Goal: Complete application form: Complete application form

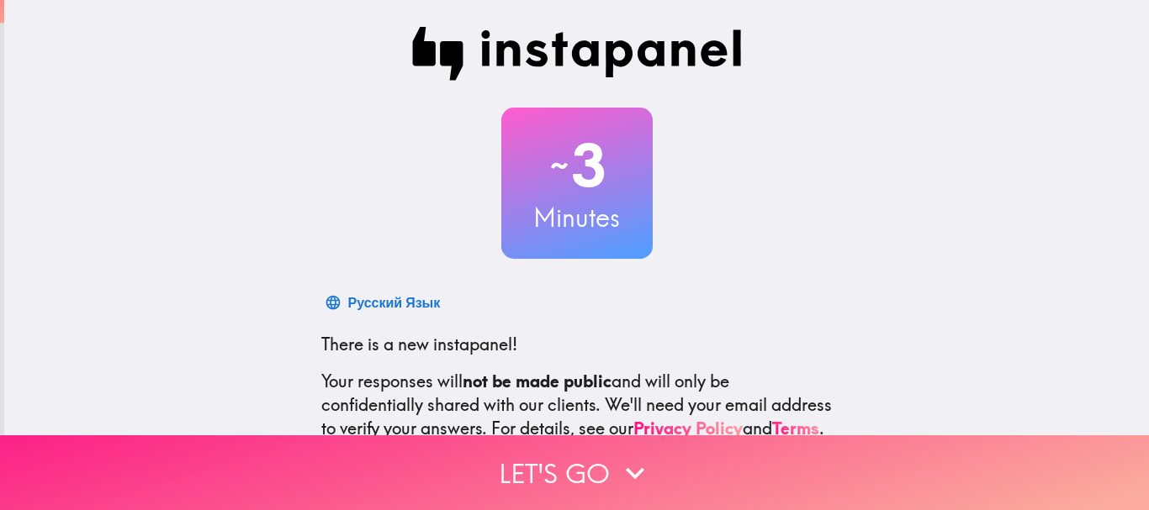
click at [569, 451] on button "Let's go" at bounding box center [574, 473] width 1149 height 75
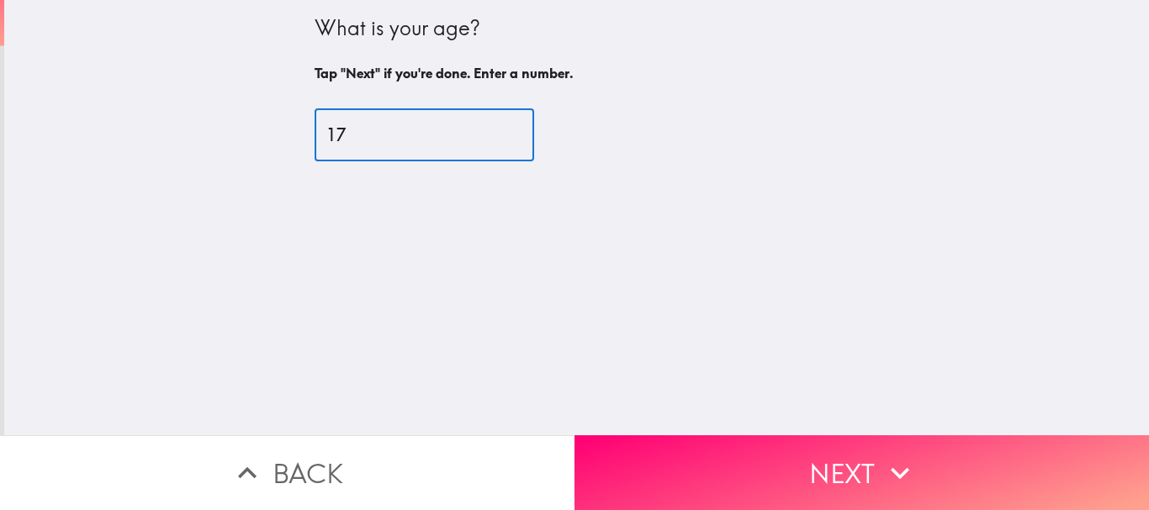
click at [487, 130] on input "17" at bounding box center [424, 135] width 219 height 52
type input "25"
click at [487, 130] on input "25" at bounding box center [424, 135] width 219 height 52
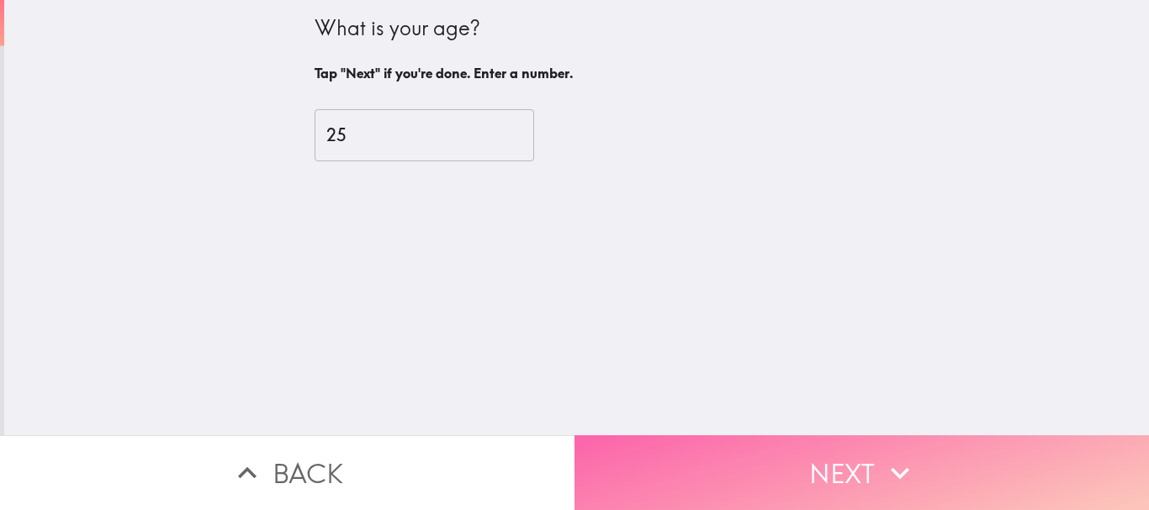
click at [663, 438] on button "Next" at bounding box center [861, 473] width 574 height 75
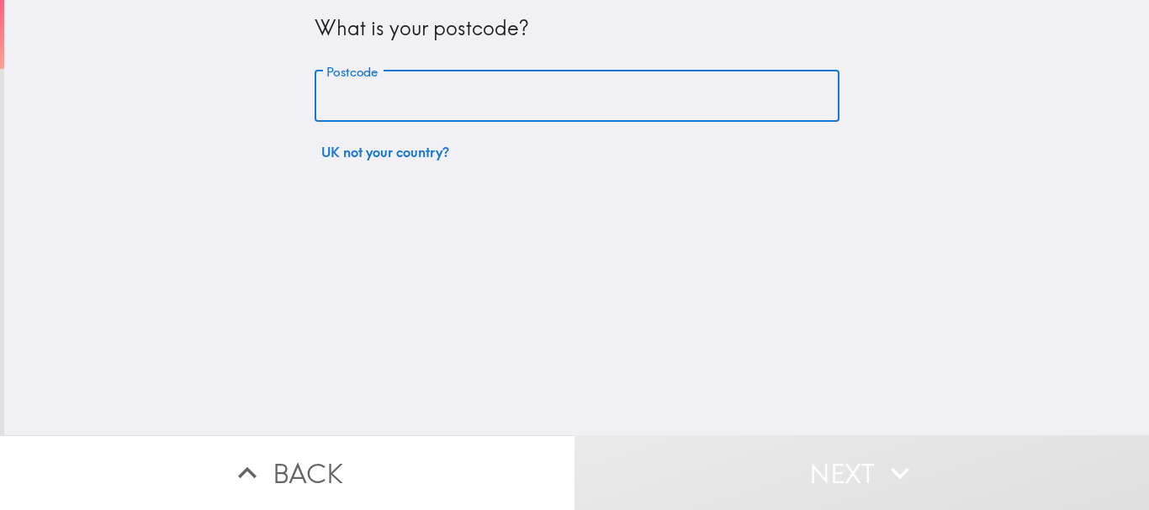
click at [530, 102] on input "Postcode" at bounding box center [577, 97] width 525 height 52
click at [410, 94] on input "Postcode" at bounding box center [577, 97] width 525 height 52
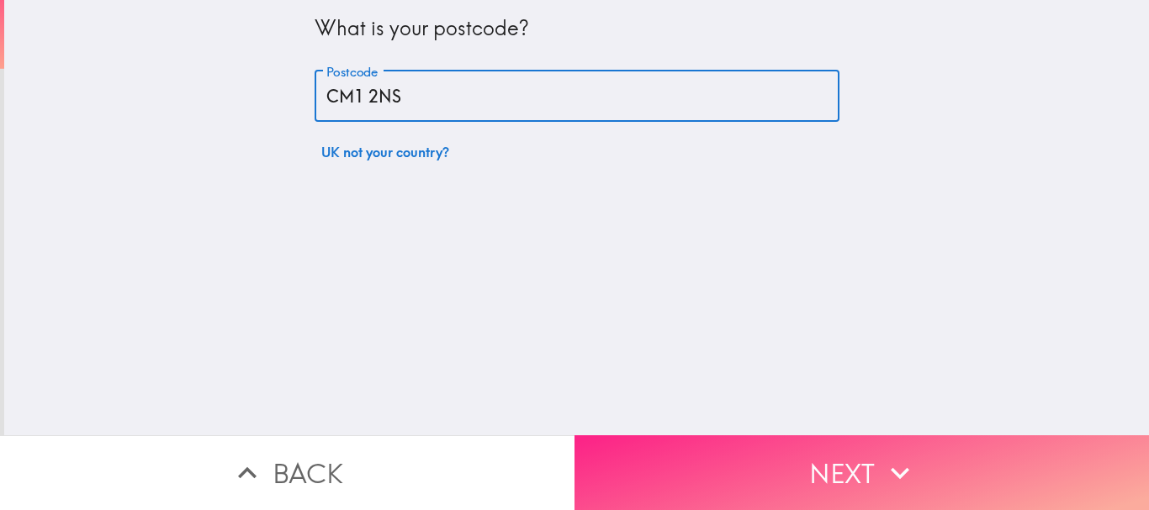
type input "CM1 2NS"
click at [722, 467] on button "Next" at bounding box center [861, 473] width 574 height 75
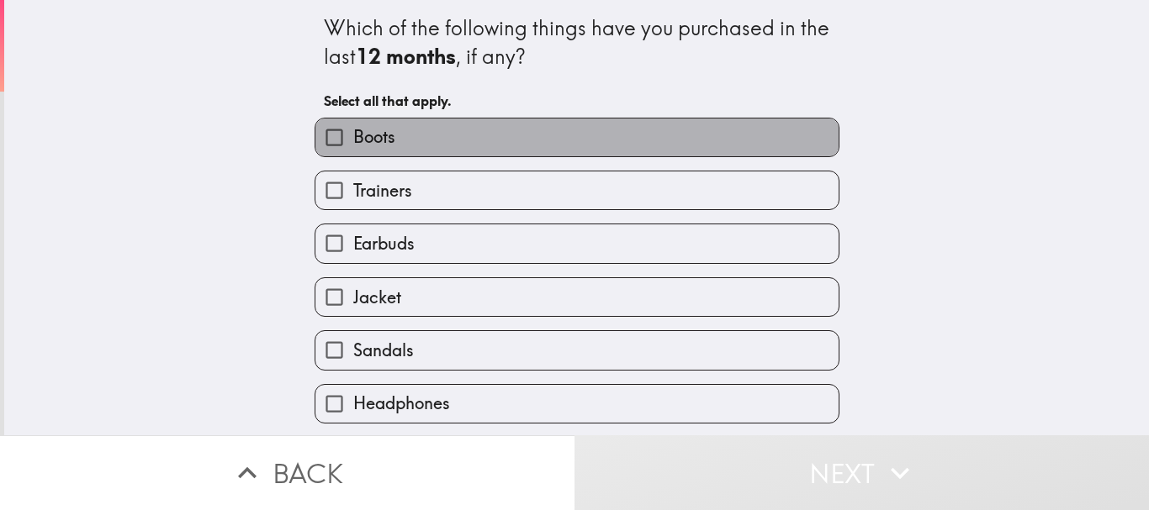
click at [778, 150] on label "Boots" at bounding box center [576, 138] width 523 height 38
click at [353, 150] on input "Boots" at bounding box center [334, 138] width 38 height 38
checkbox input "true"
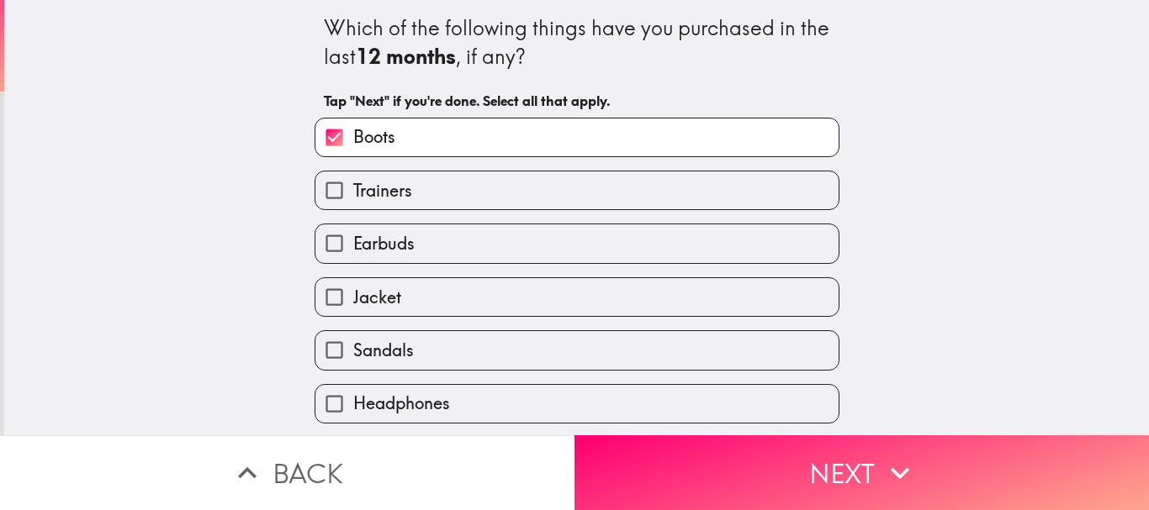
click at [706, 197] on label "Trainers" at bounding box center [576, 191] width 523 height 38
click at [353, 197] on input "Trainers" at bounding box center [334, 191] width 38 height 38
checkbox input "true"
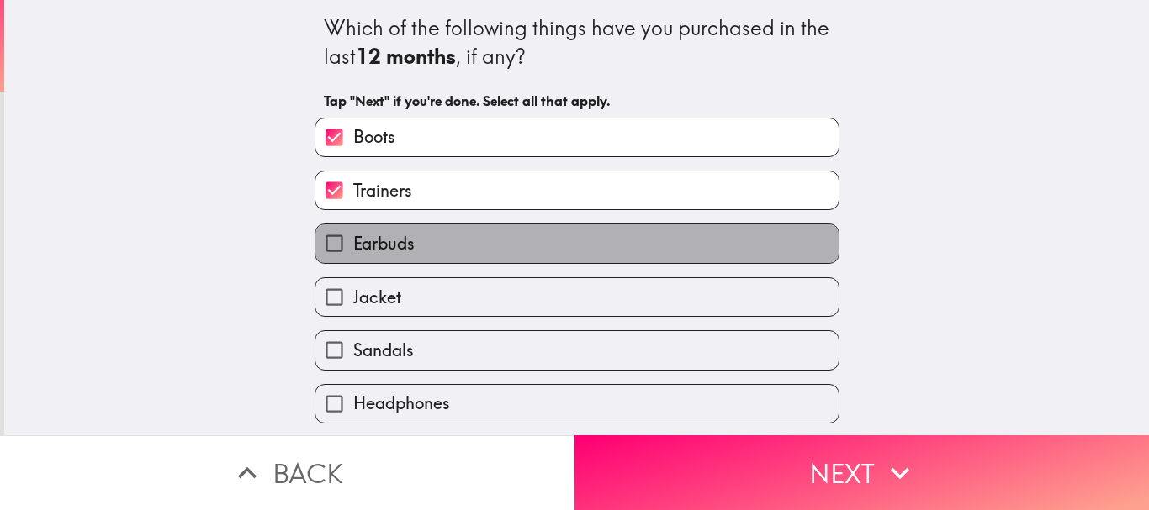
click at [621, 251] on label "Earbuds" at bounding box center [576, 244] width 523 height 38
click at [353, 251] on input "Earbuds" at bounding box center [334, 244] width 38 height 38
checkbox input "true"
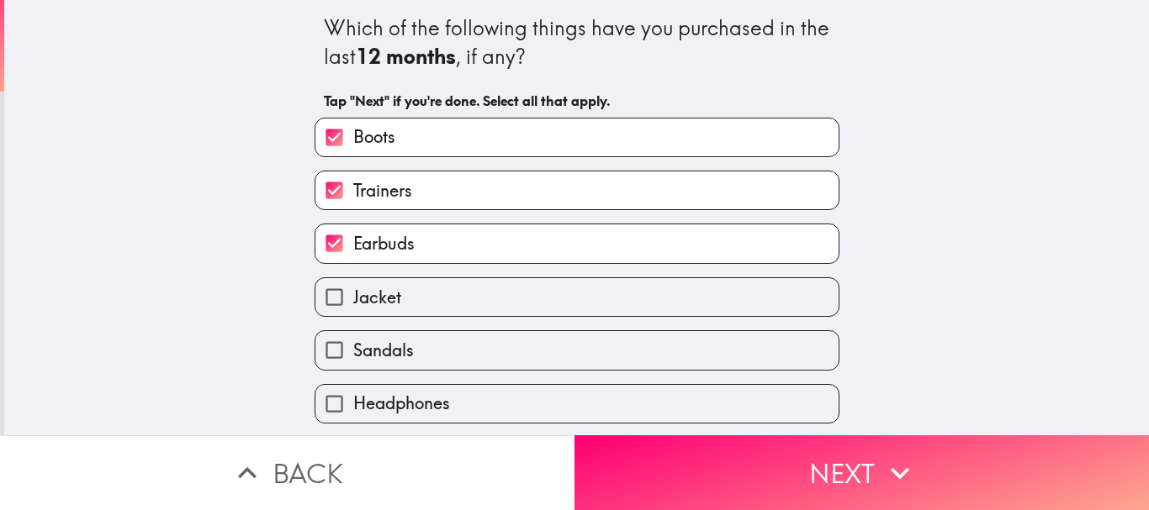
click at [704, 297] on label "Jacket" at bounding box center [576, 297] width 523 height 38
click at [353, 297] on input "Jacket" at bounding box center [334, 297] width 38 height 38
checkbox input "true"
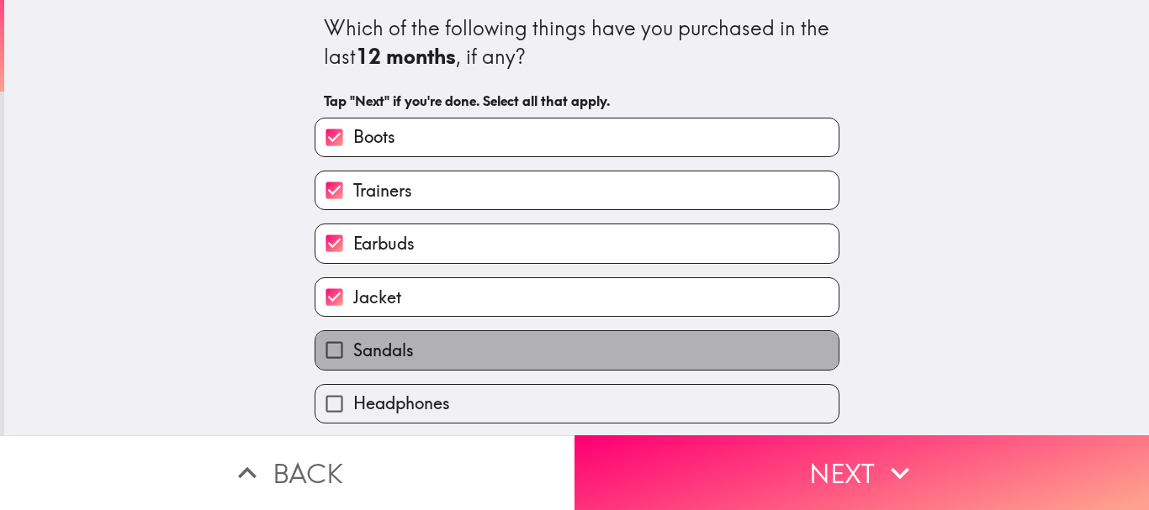
click at [744, 341] on label "Sandals" at bounding box center [576, 350] width 523 height 38
click at [353, 341] on input "Sandals" at bounding box center [334, 350] width 38 height 38
checkbox input "true"
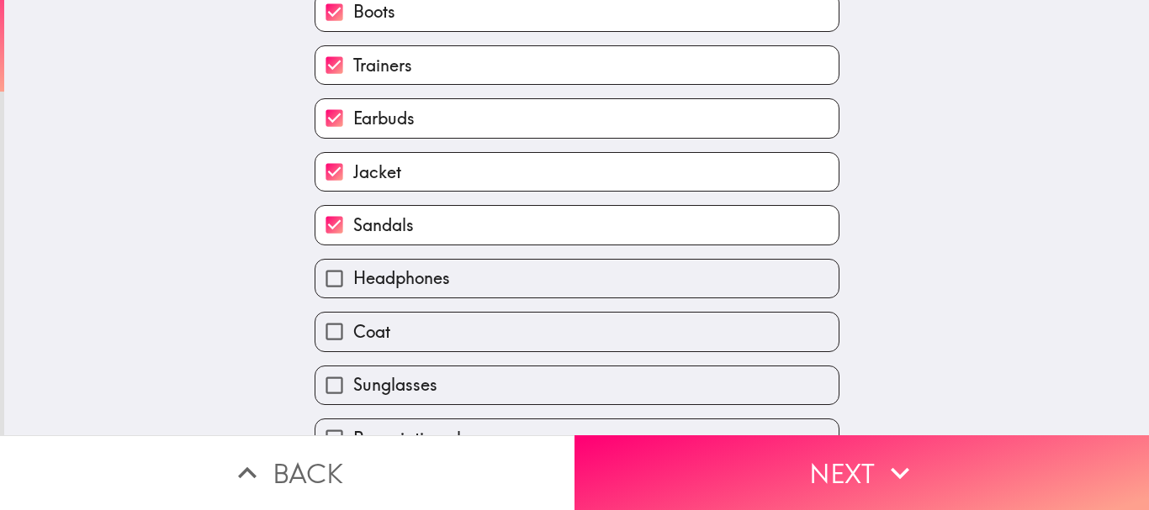
scroll to position [138, 0]
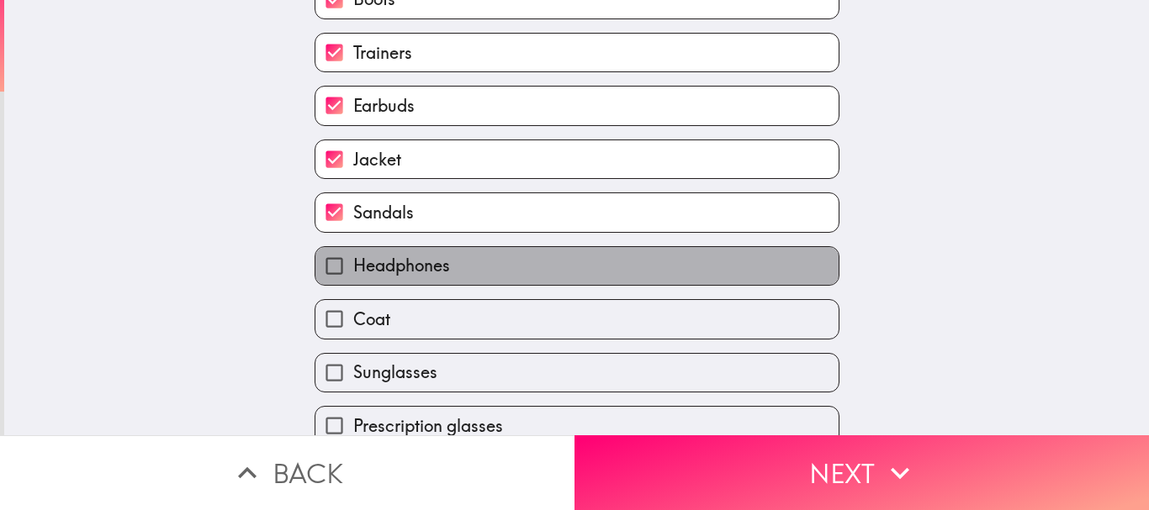
click at [815, 281] on label "Headphones" at bounding box center [576, 266] width 523 height 38
click at [353, 281] on input "Headphones" at bounding box center [334, 266] width 38 height 38
checkbox input "true"
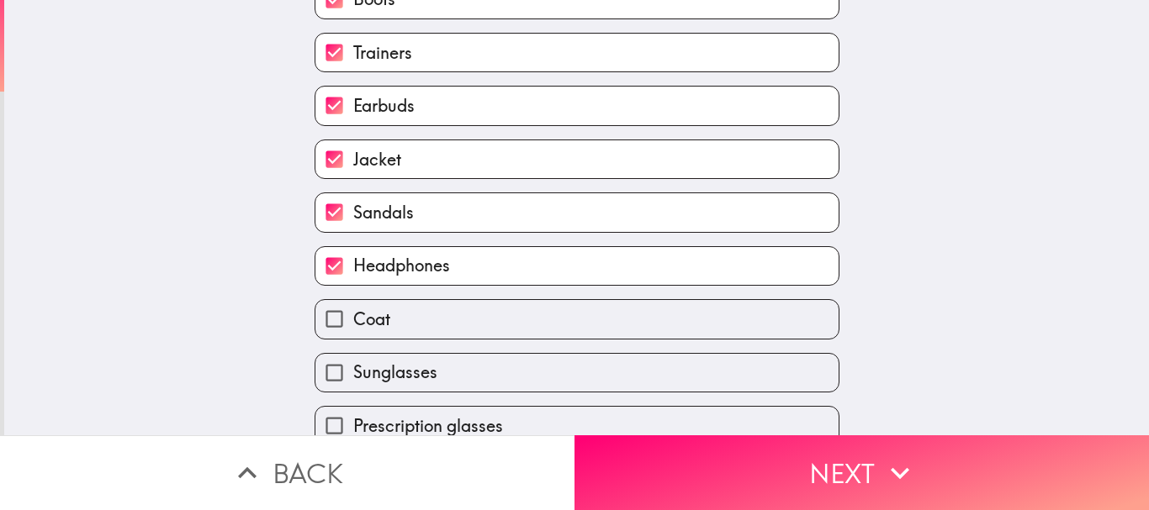
click at [732, 341] on div "Sunglasses" at bounding box center [570, 366] width 538 height 53
click at [692, 315] on label "Coat" at bounding box center [576, 319] width 523 height 38
click at [353, 315] on input "Coat" at bounding box center [334, 319] width 38 height 38
checkbox input "true"
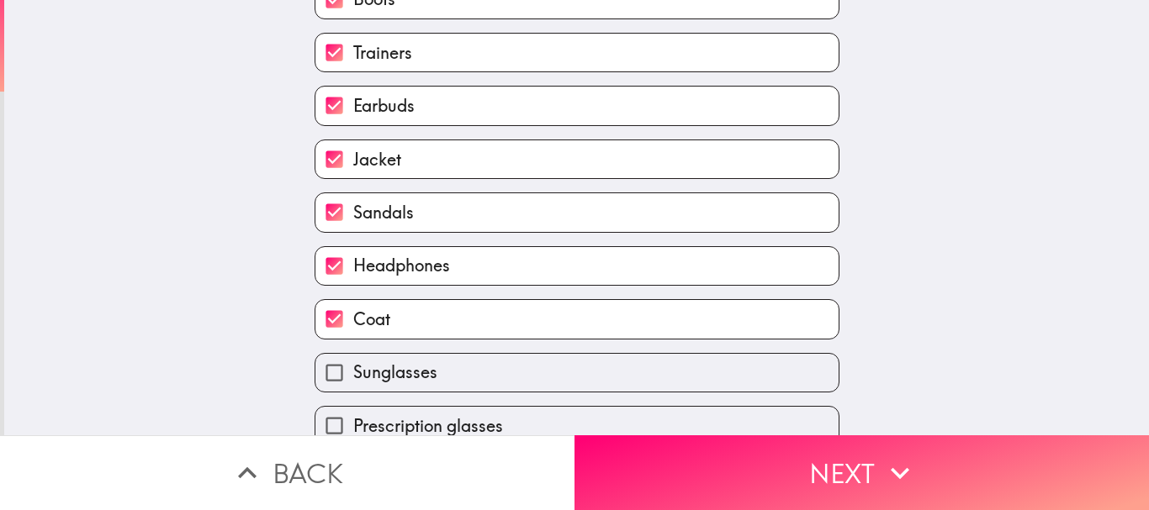
click at [706, 381] on label "Sunglasses" at bounding box center [576, 373] width 523 height 38
click at [353, 381] on input "Sunglasses" at bounding box center [334, 373] width 38 height 38
checkbox input "true"
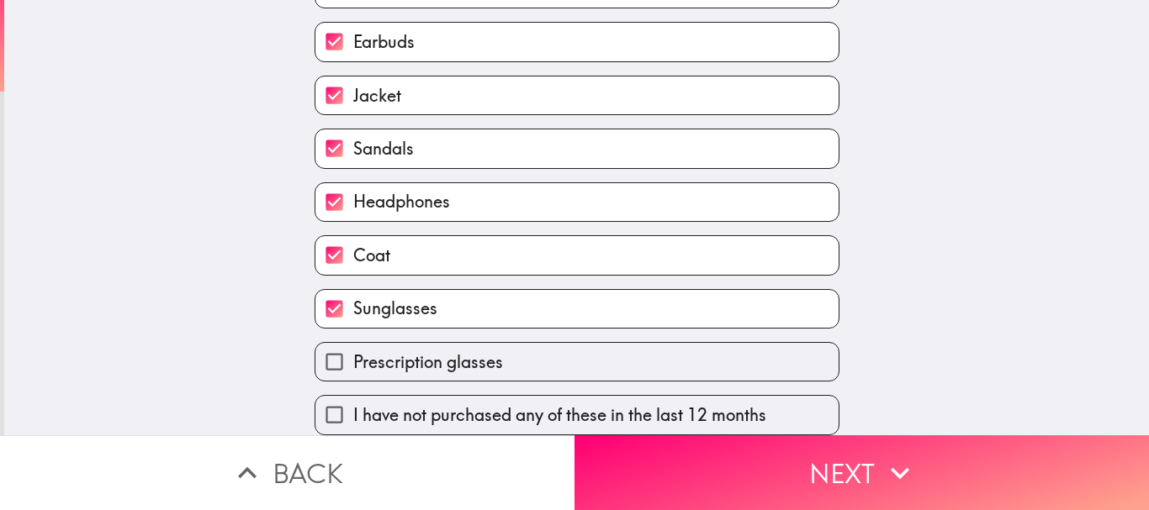
scroll to position [214, 0]
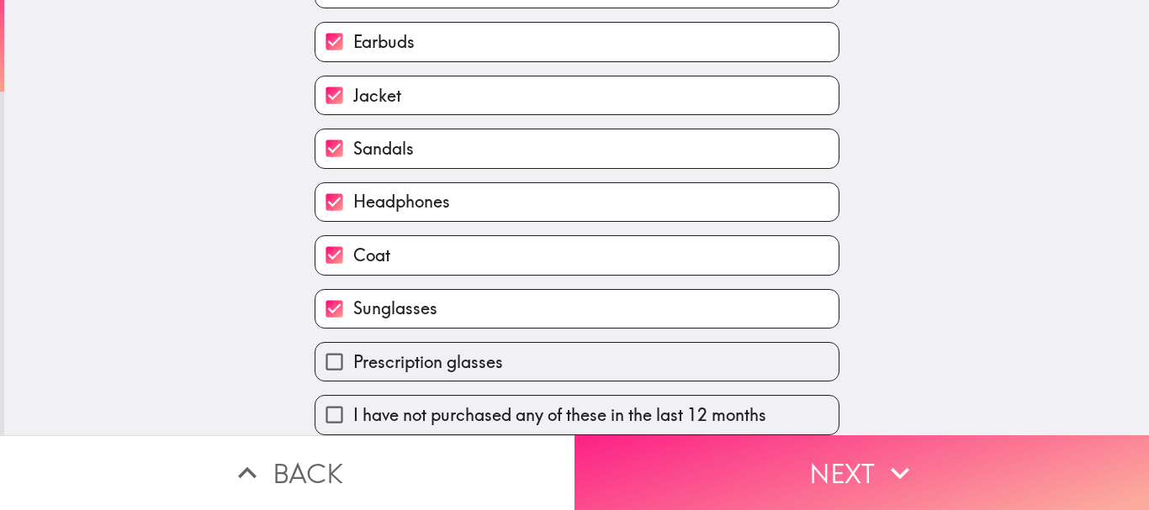
click at [899, 456] on icon "button" at bounding box center [899, 473] width 37 height 37
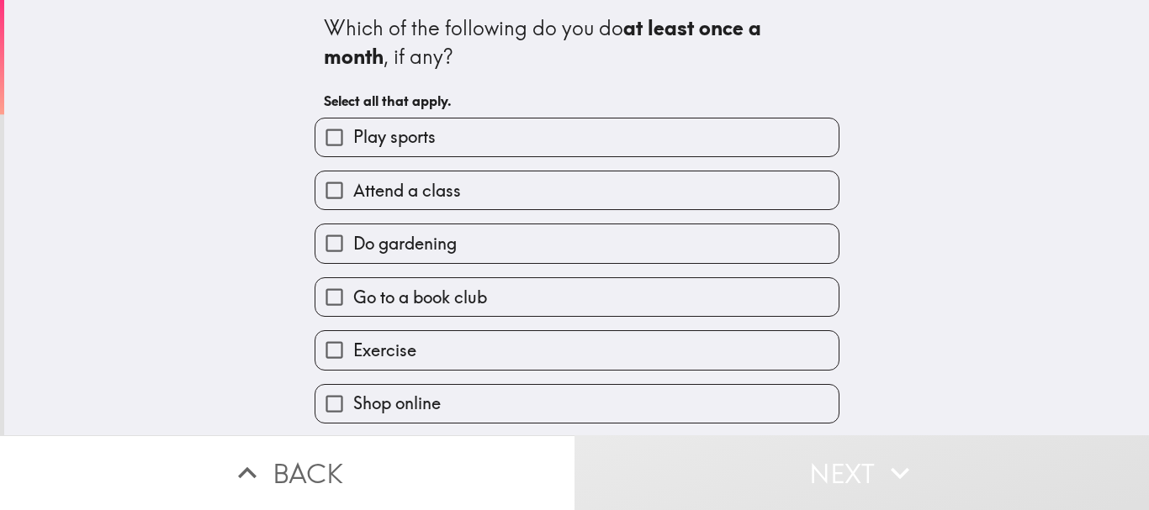
click at [606, 145] on label "Play sports" at bounding box center [576, 138] width 523 height 38
click at [353, 145] on input "Play sports" at bounding box center [334, 138] width 38 height 38
checkbox input "true"
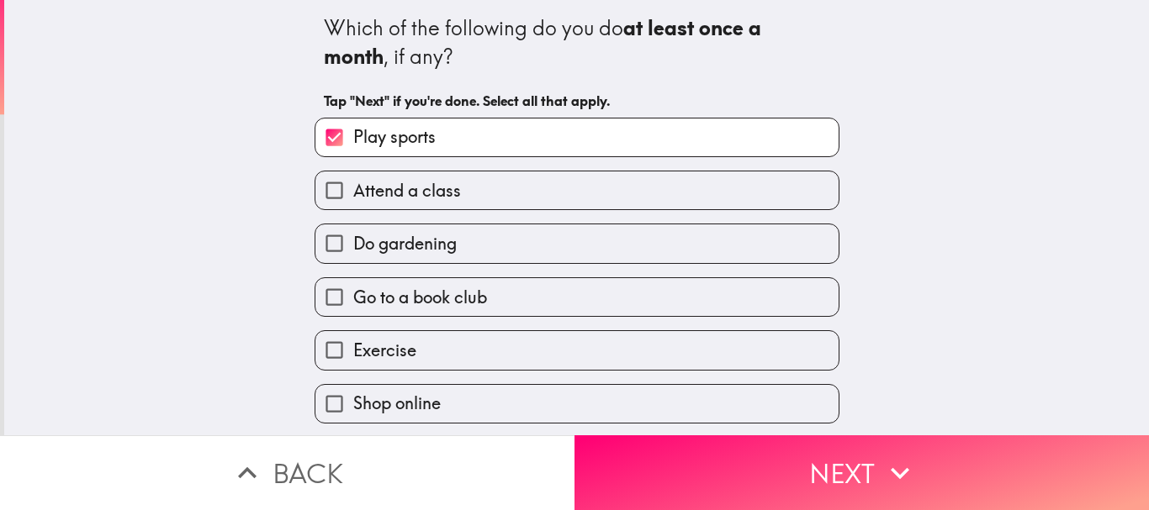
click at [529, 189] on label "Attend a class" at bounding box center [576, 191] width 523 height 38
click at [353, 189] on input "Attend a class" at bounding box center [334, 191] width 38 height 38
checkbox input "true"
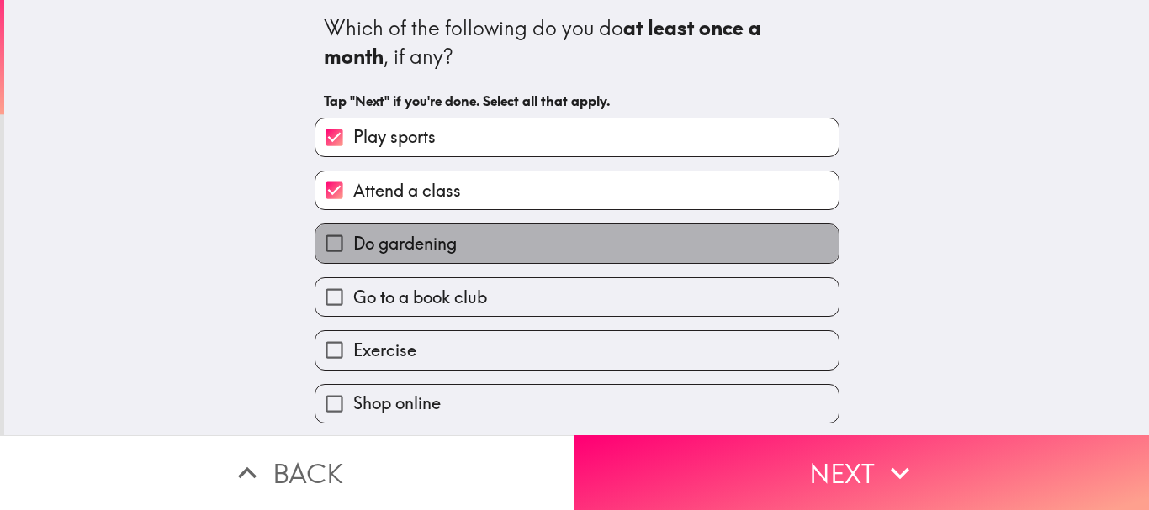
click at [589, 242] on label "Do gardening" at bounding box center [576, 244] width 523 height 38
click at [353, 242] on input "Do gardening" at bounding box center [334, 244] width 38 height 38
checkbox input "true"
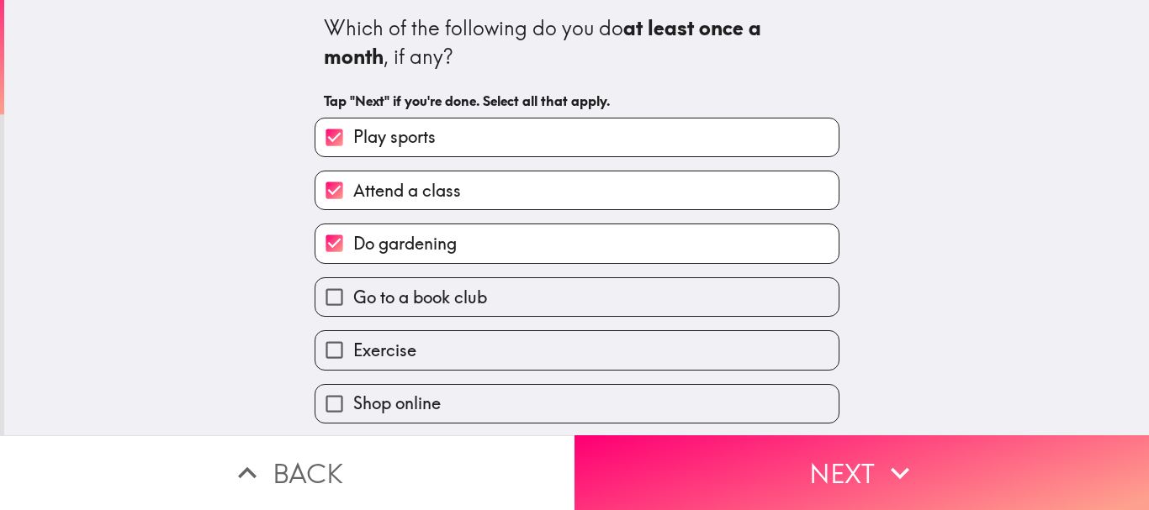
click at [684, 359] on label "Exercise" at bounding box center [576, 350] width 523 height 38
click at [353, 359] on input "Exercise" at bounding box center [334, 350] width 38 height 38
checkbox input "true"
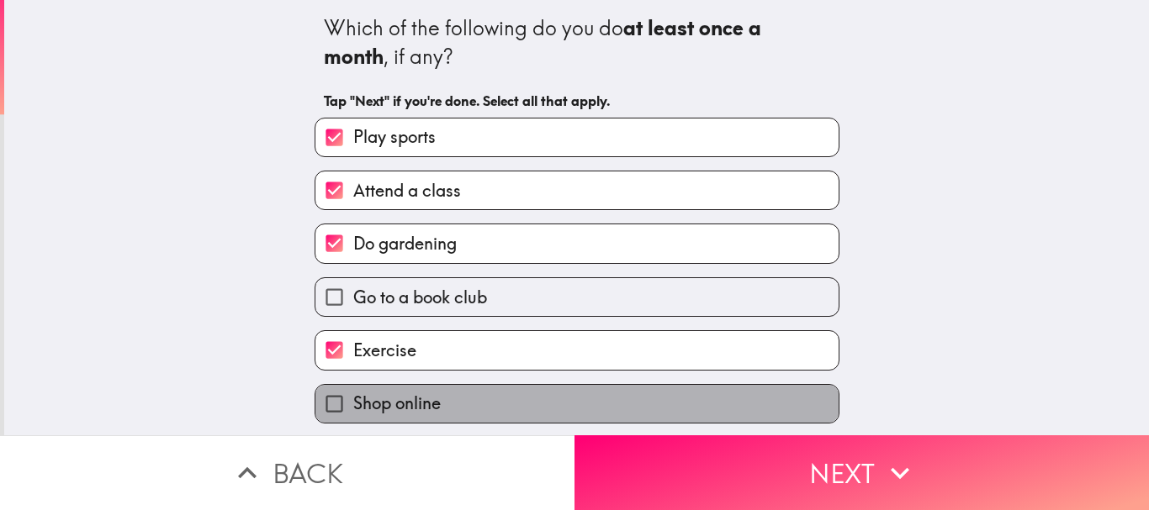
click at [726, 400] on label "Shop online" at bounding box center [576, 404] width 523 height 38
click at [353, 400] on input "Shop online" at bounding box center [334, 404] width 38 height 38
checkbox input "true"
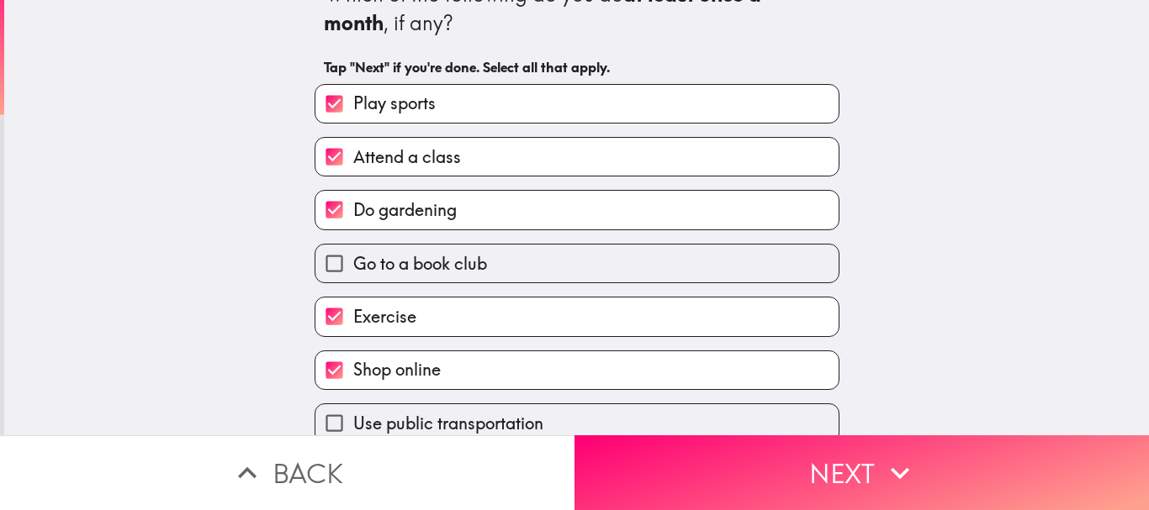
scroll to position [108, 0]
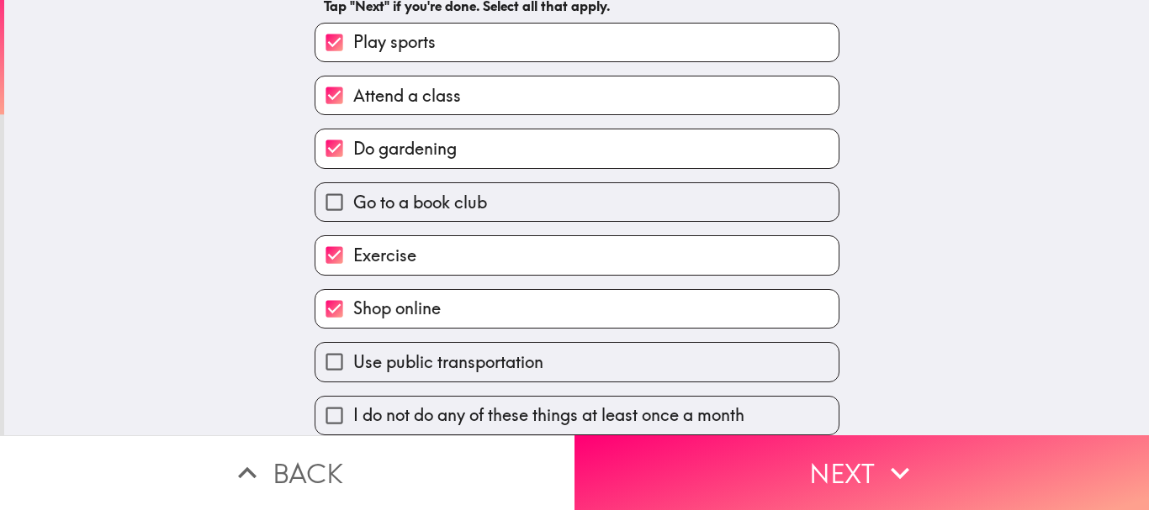
click at [745, 343] on label "Use public transportation" at bounding box center [576, 362] width 523 height 38
click at [353, 343] on input "Use public transportation" at bounding box center [334, 362] width 38 height 38
checkbox input "true"
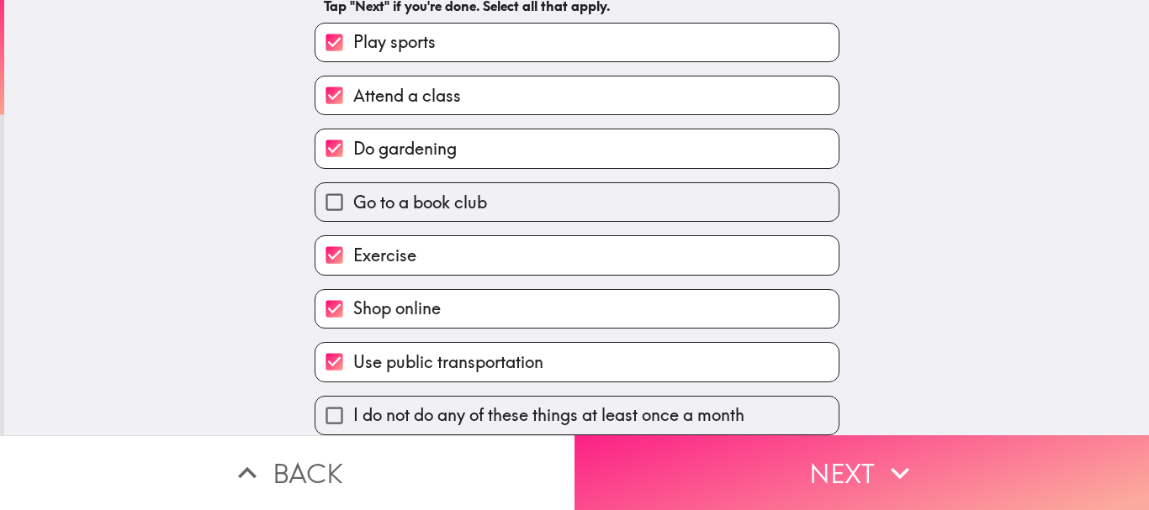
click at [891, 468] on icon "button" at bounding box center [900, 474] width 19 height 12
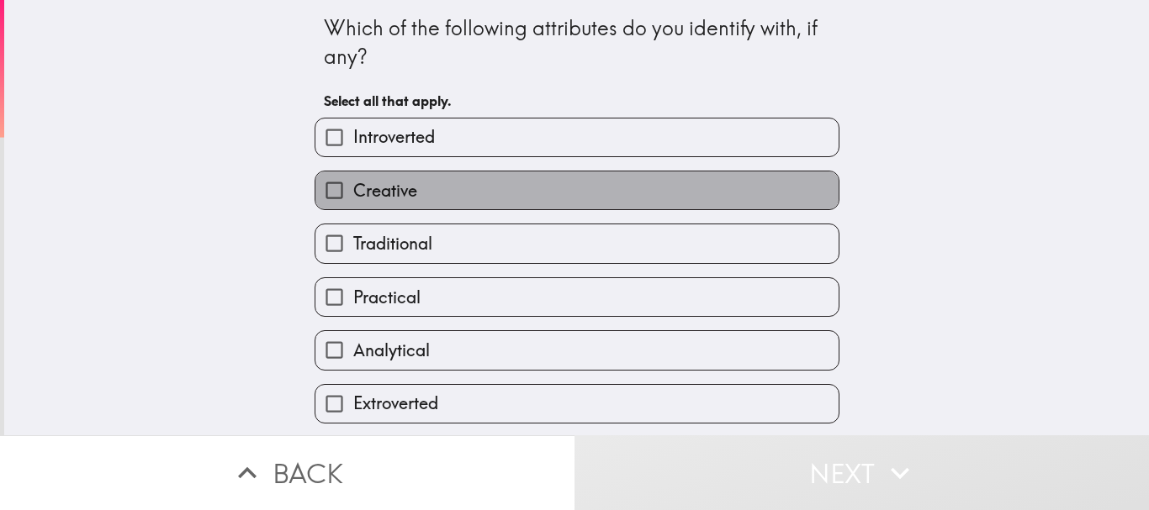
click at [662, 192] on label "Creative" at bounding box center [576, 191] width 523 height 38
click at [353, 192] on input "Creative" at bounding box center [334, 191] width 38 height 38
checkbox input "true"
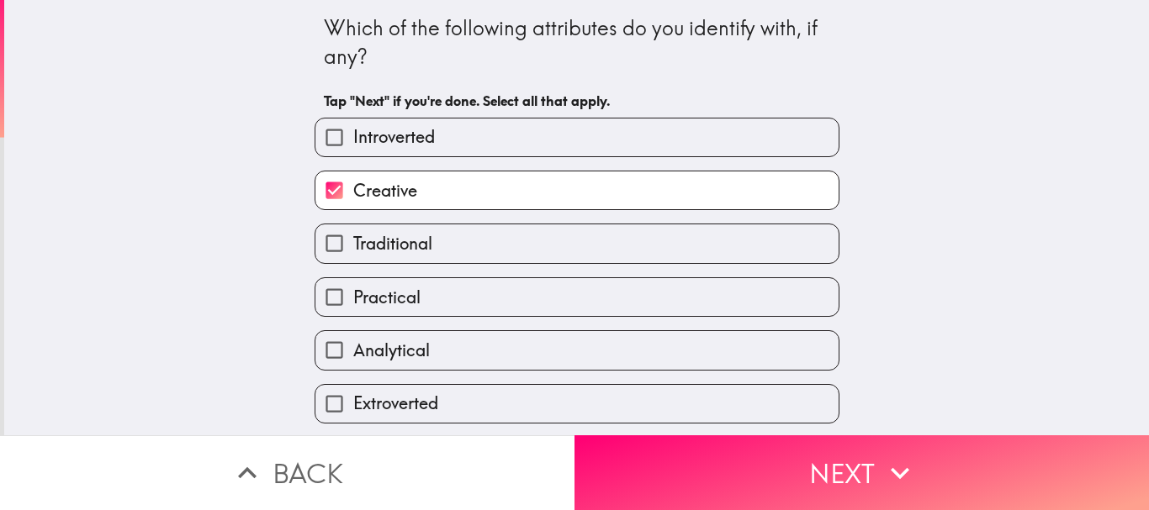
click at [722, 299] on label "Practical" at bounding box center [576, 297] width 523 height 38
click at [353, 299] on input "Practical" at bounding box center [334, 297] width 38 height 38
checkbox input "true"
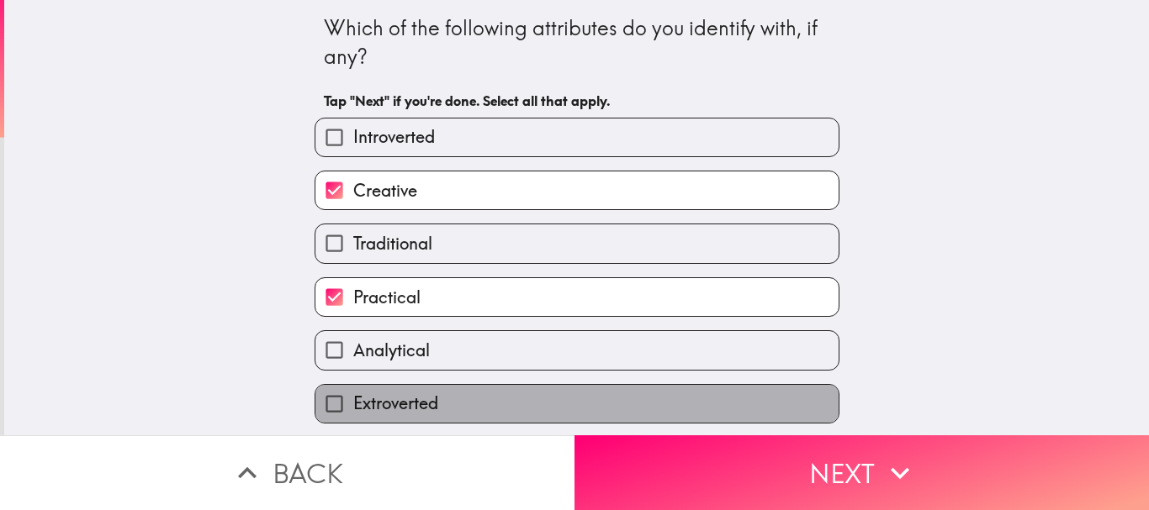
click at [716, 385] on label "Extroverted" at bounding box center [576, 404] width 523 height 38
click at [353, 385] on input "Extroverted" at bounding box center [334, 404] width 38 height 38
checkbox input "true"
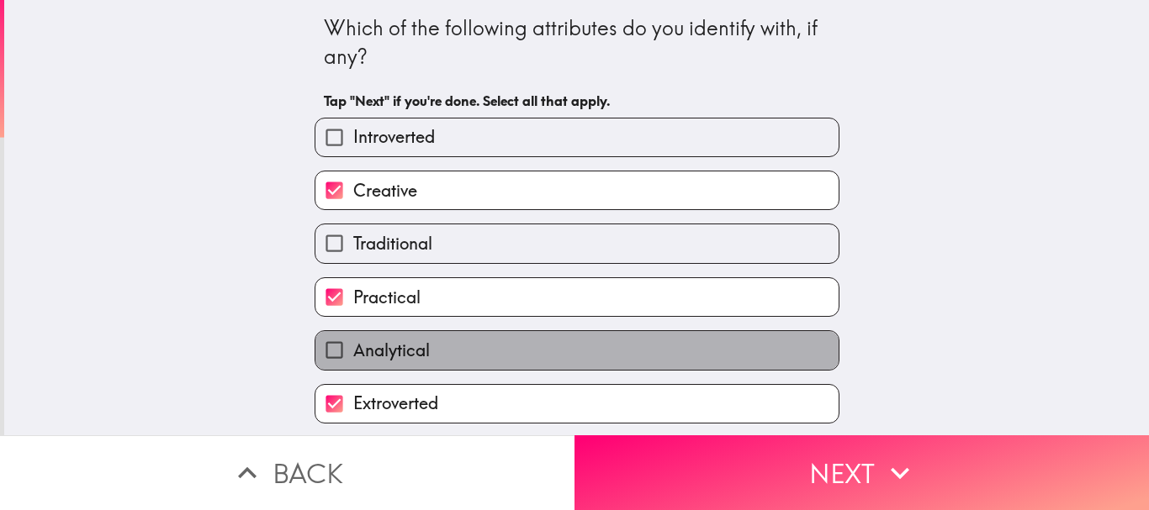
click at [691, 349] on label "Analytical" at bounding box center [576, 350] width 523 height 38
click at [353, 349] on input "Analytical" at bounding box center [334, 350] width 38 height 38
checkbox input "true"
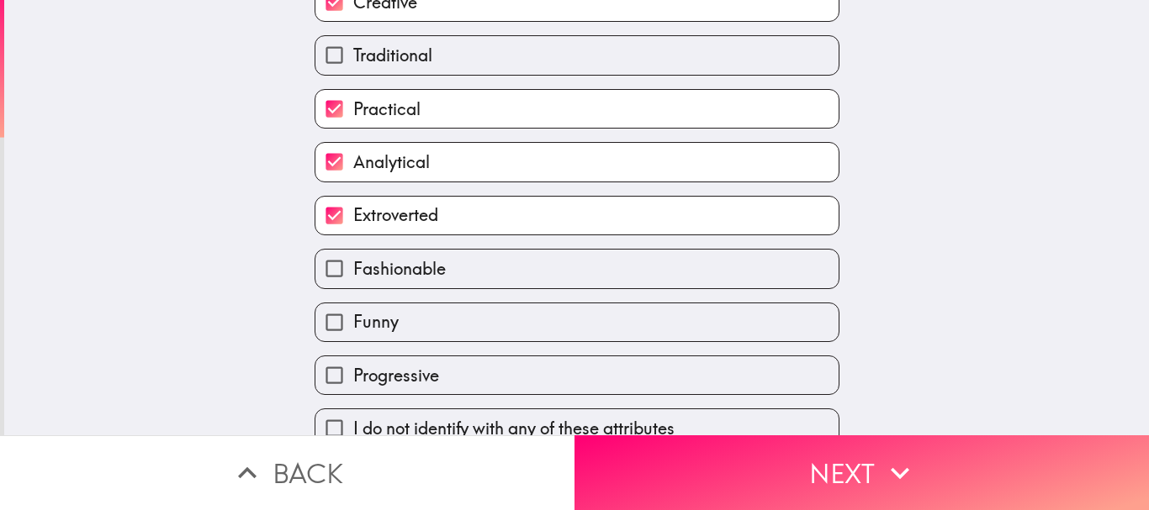
scroll to position [214, 0]
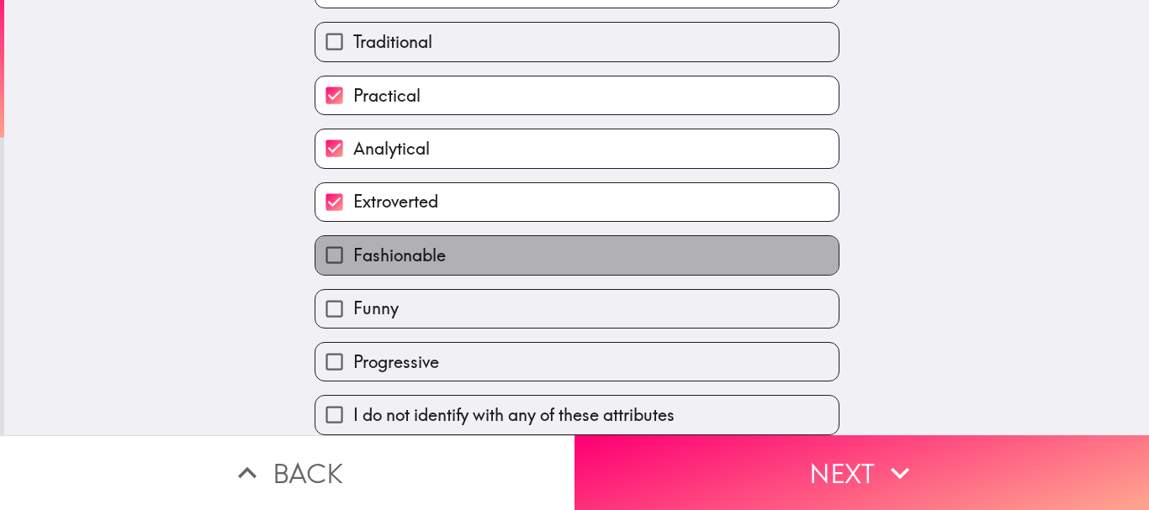
click at [675, 251] on label "Fashionable" at bounding box center [576, 255] width 523 height 38
click at [353, 251] on input "Fashionable" at bounding box center [334, 255] width 38 height 38
checkbox input "true"
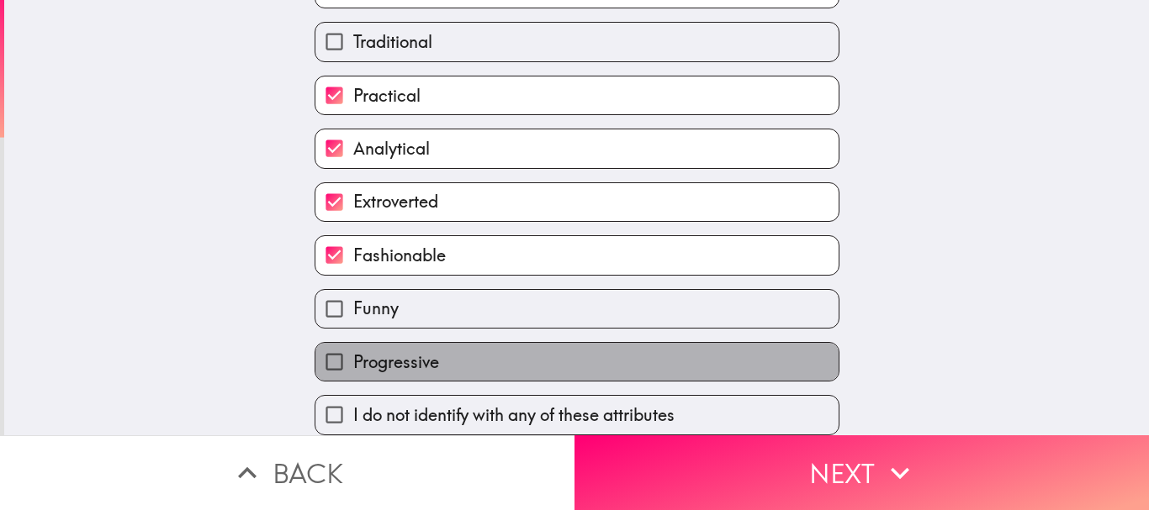
click at [682, 346] on label "Progressive" at bounding box center [576, 362] width 523 height 38
click at [353, 346] on input "Progressive" at bounding box center [334, 362] width 38 height 38
checkbox input "true"
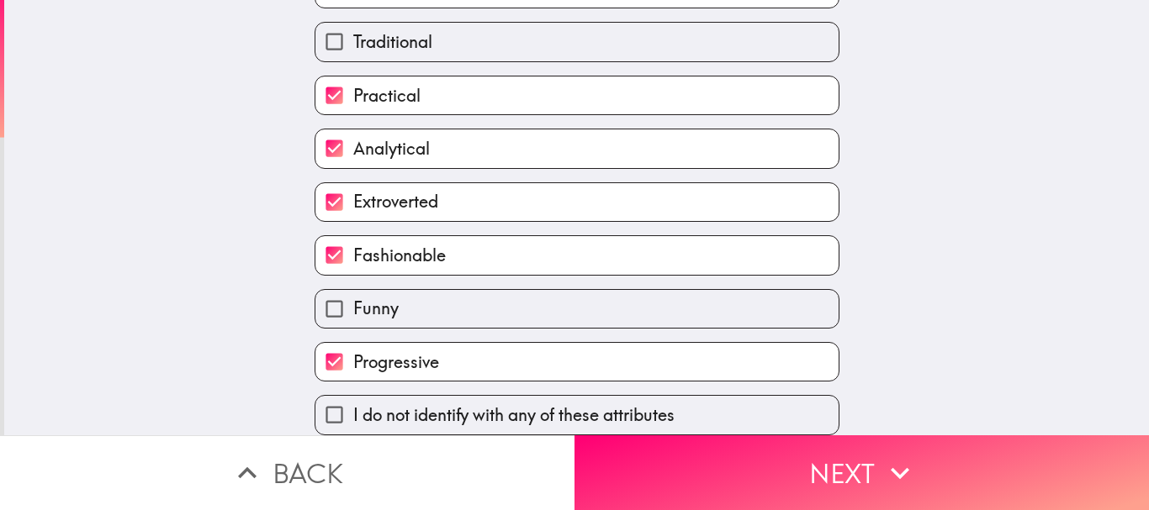
click at [637, 299] on label "Funny" at bounding box center [576, 309] width 523 height 38
click at [353, 299] on input "Funny" at bounding box center [334, 309] width 38 height 38
checkbox input "true"
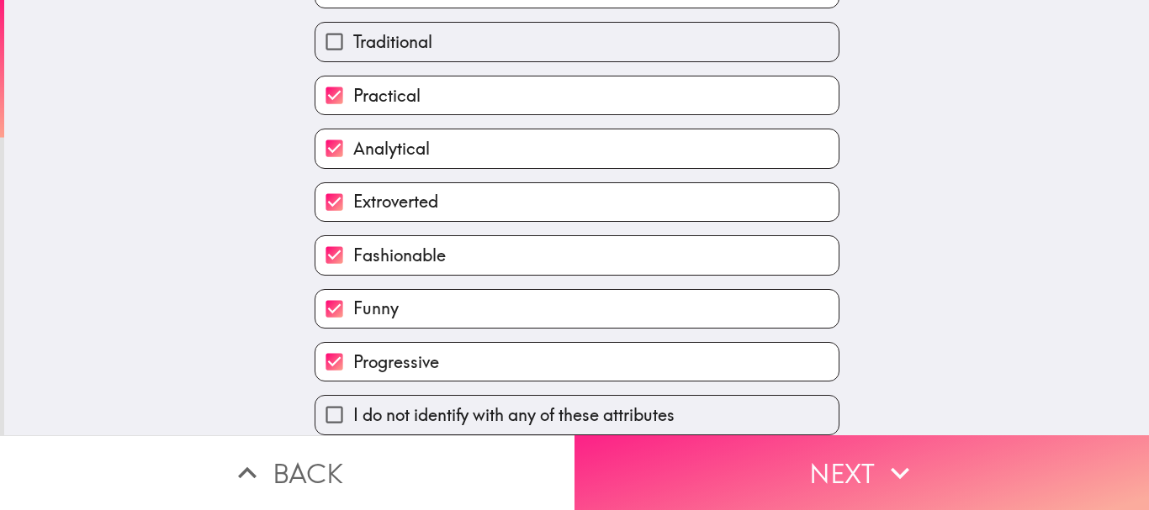
click at [863, 470] on button "Next" at bounding box center [861, 473] width 574 height 75
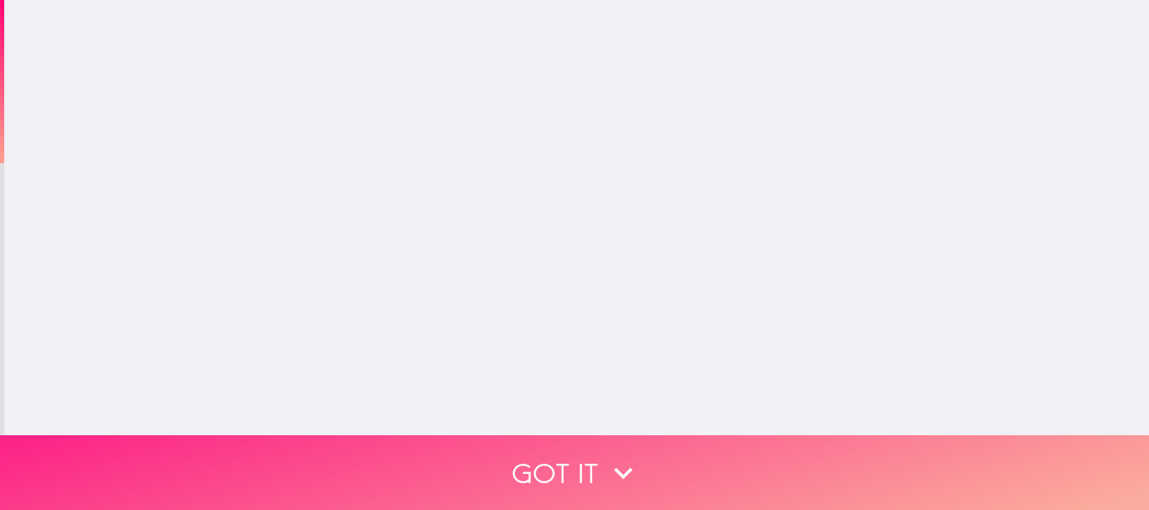
scroll to position [0, 0]
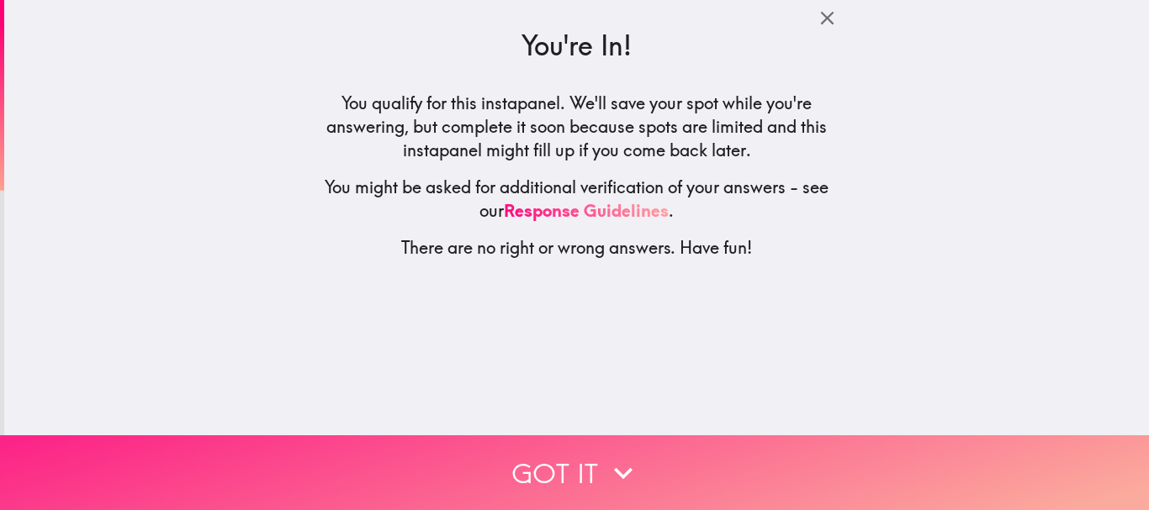
click at [631, 455] on icon "button" at bounding box center [623, 473] width 37 height 37
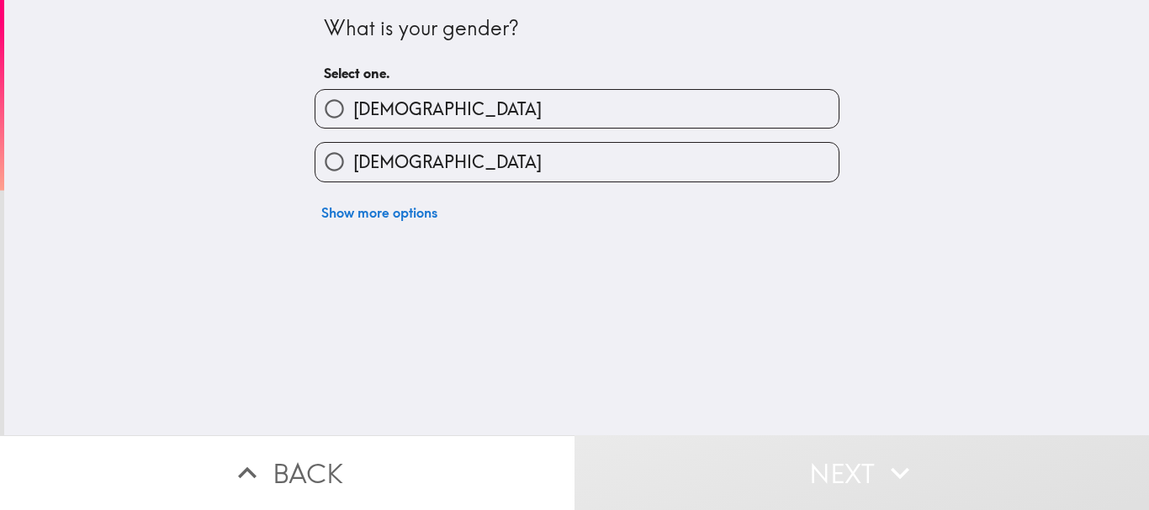
click at [481, 120] on label "Male" at bounding box center [576, 109] width 523 height 38
click at [353, 120] on input "Male" at bounding box center [334, 109] width 38 height 38
radio input "true"
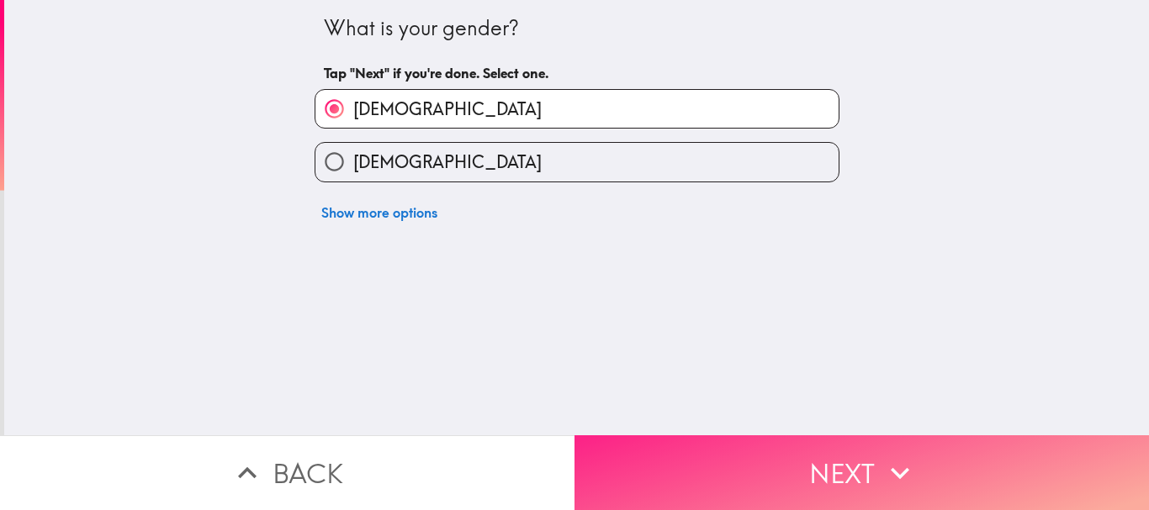
click at [767, 466] on button "Next" at bounding box center [861, 473] width 574 height 75
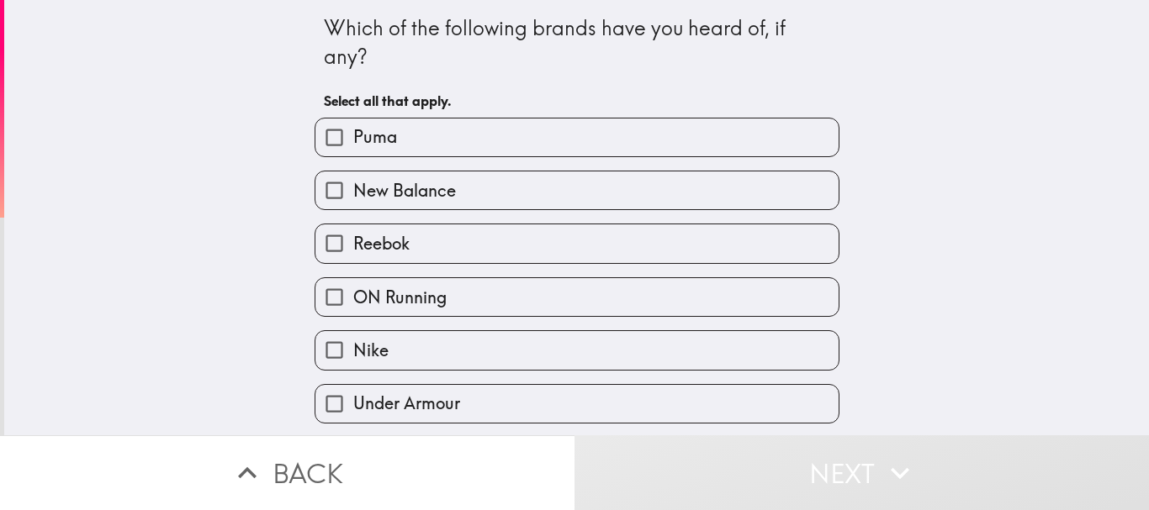
click at [570, 145] on label "Puma" at bounding box center [576, 138] width 523 height 38
click at [353, 145] on input "Puma" at bounding box center [334, 138] width 38 height 38
checkbox input "true"
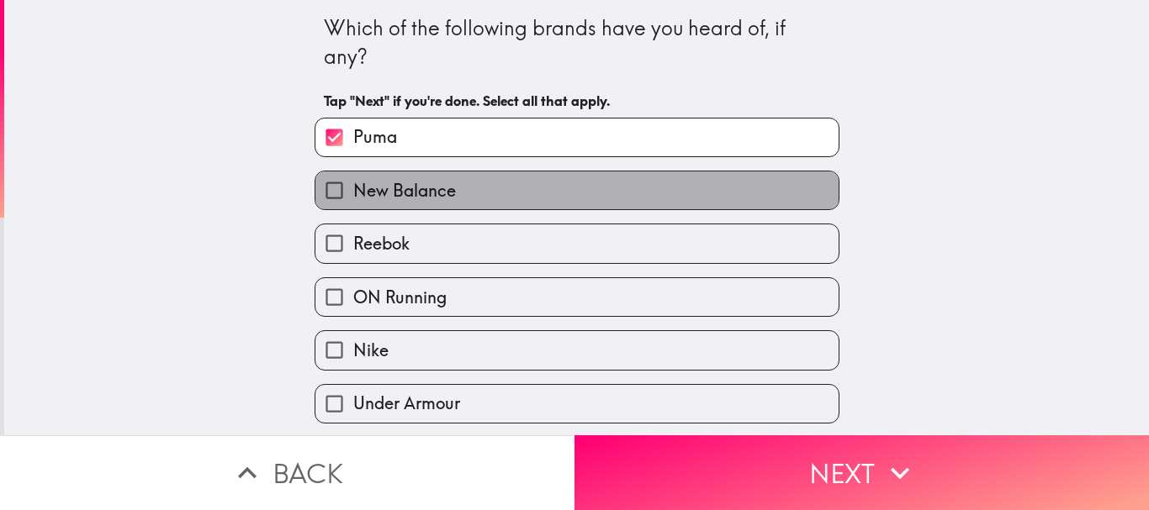
click at [516, 180] on label "New Balance" at bounding box center [576, 191] width 523 height 38
click at [353, 180] on input "New Balance" at bounding box center [334, 191] width 38 height 38
checkbox input "true"
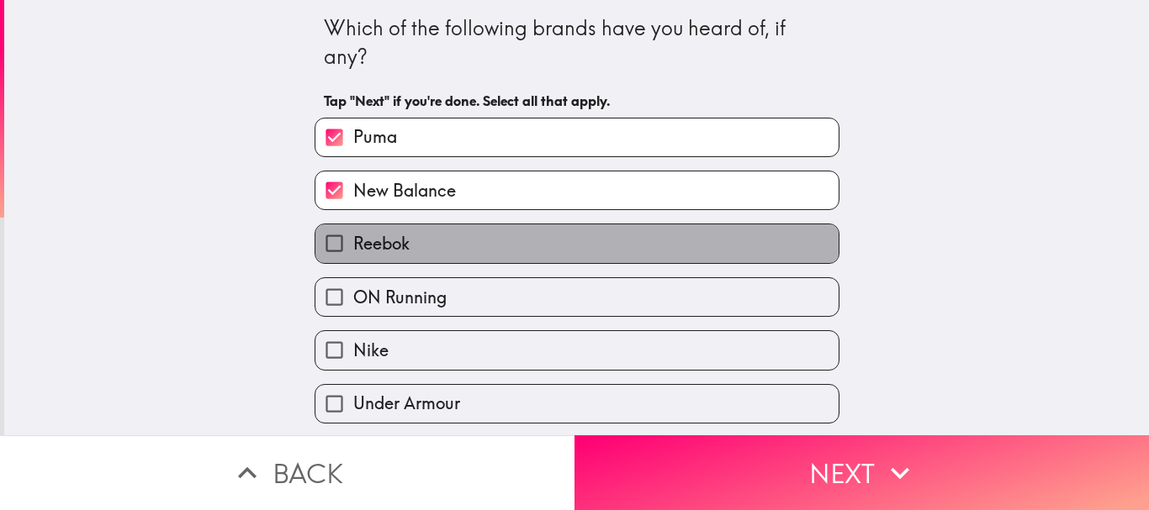
click at [473, 239] on label "Reebok" at bounding box center [576, 244] width 523 height 38
click at [353, 239] on input "Reebok" at bounding box center [334, 244] width 38 height 38
checkbox input "true"
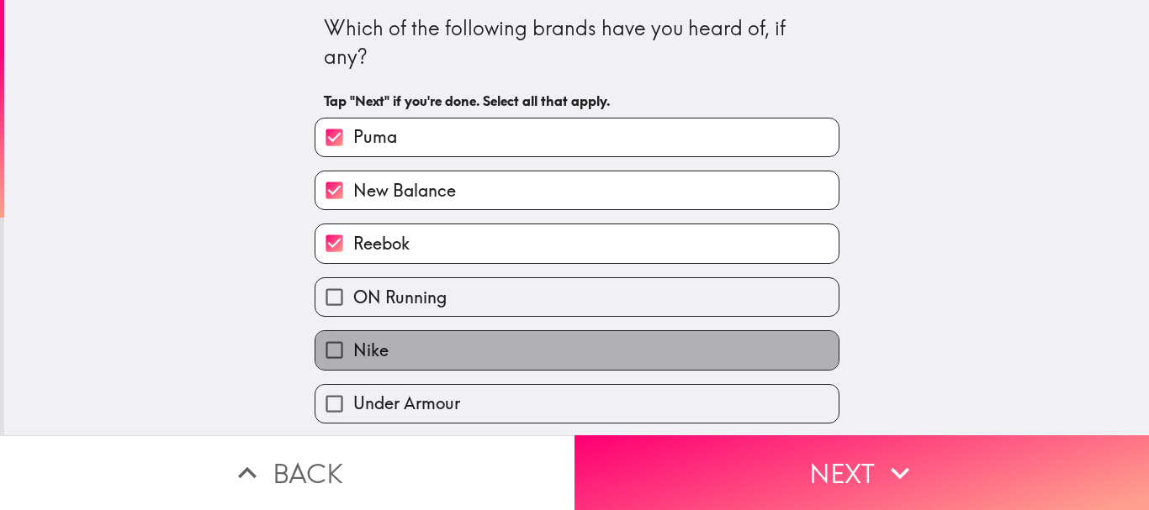
click at [487, 345] on label "Nike" at bounding box center [576, 350] width 523 height 38
click at [353, 345] on input "Nike" at bounding box center [334, 350] width 38 height 38
checkbox input "true"
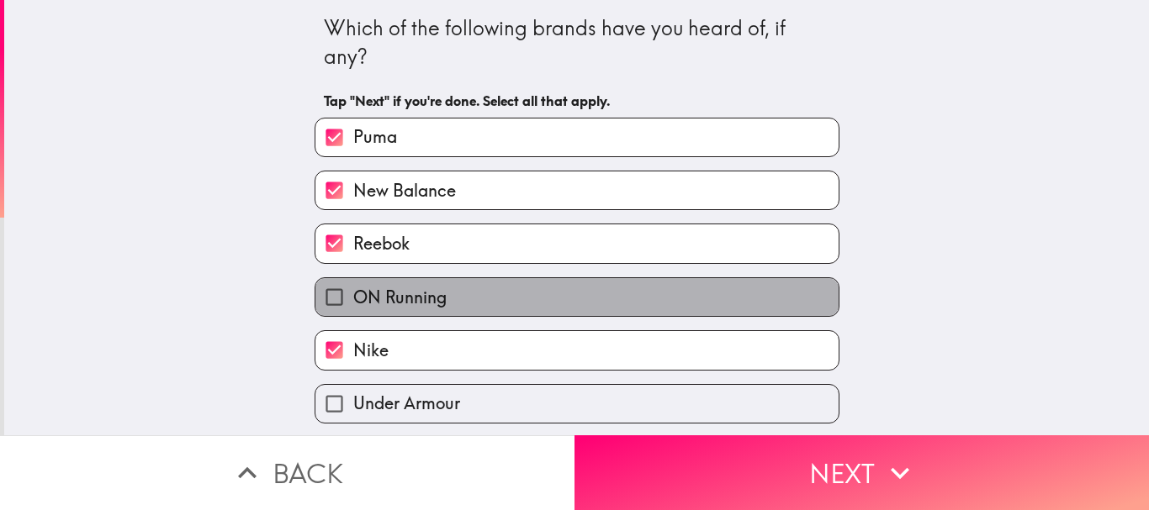
click at [587, 285] on label "ON Running" at bounding box center [576, 297] width 523 height 38
click at [353, 285] on input "ON Running" at bounding box center [334, 297] width 38 height 38
checkbox input "true"
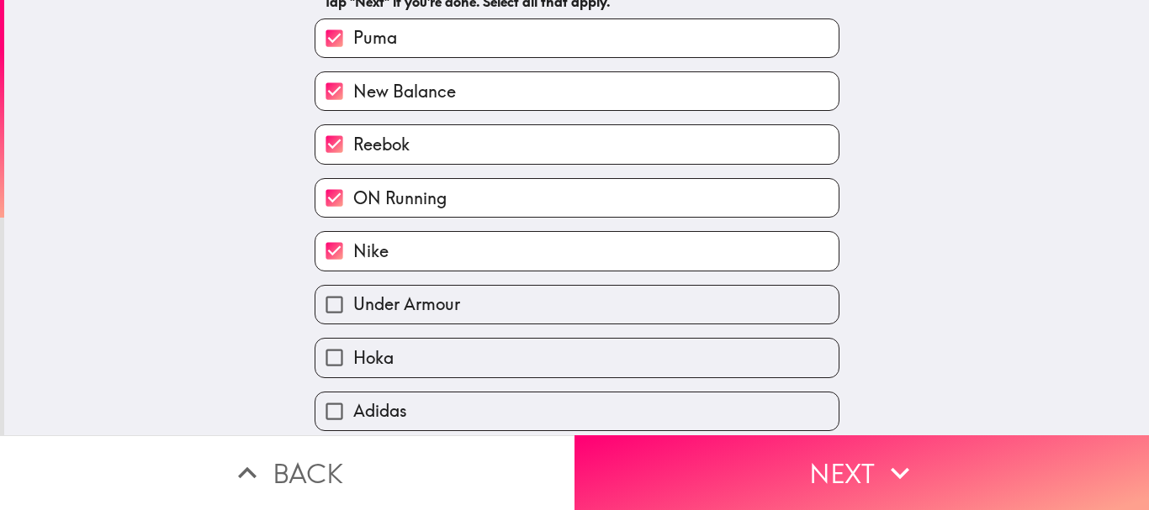
scroll to position [267, 0]
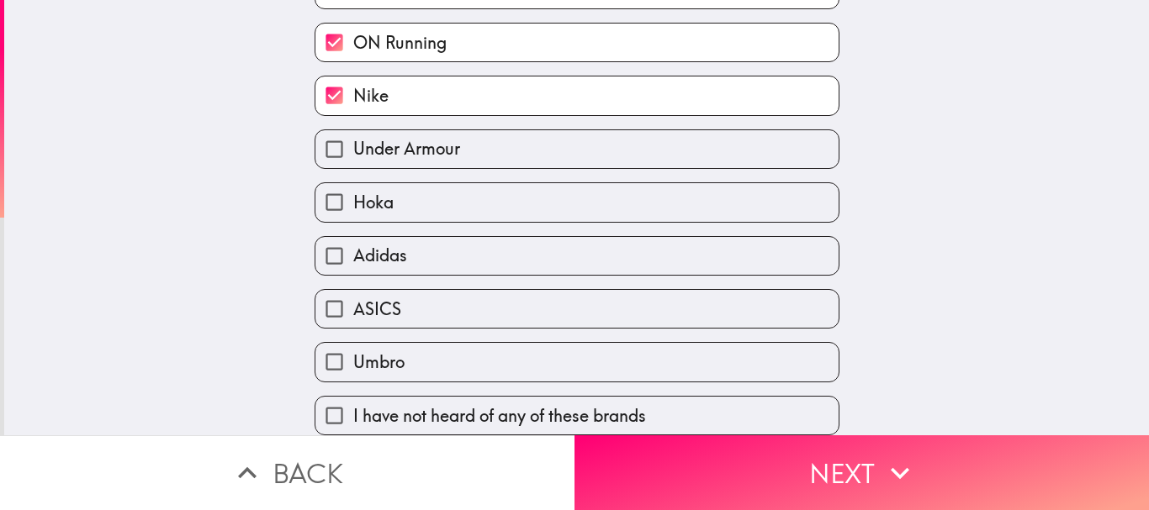
click at [466, 132] on label "Under Armour" at bounding box center [576, 149] width 523 height 38
click at [353, 132] on input "Under Armour" at bounding box center [334, 149] width 38 height 38
checkbox input "true"
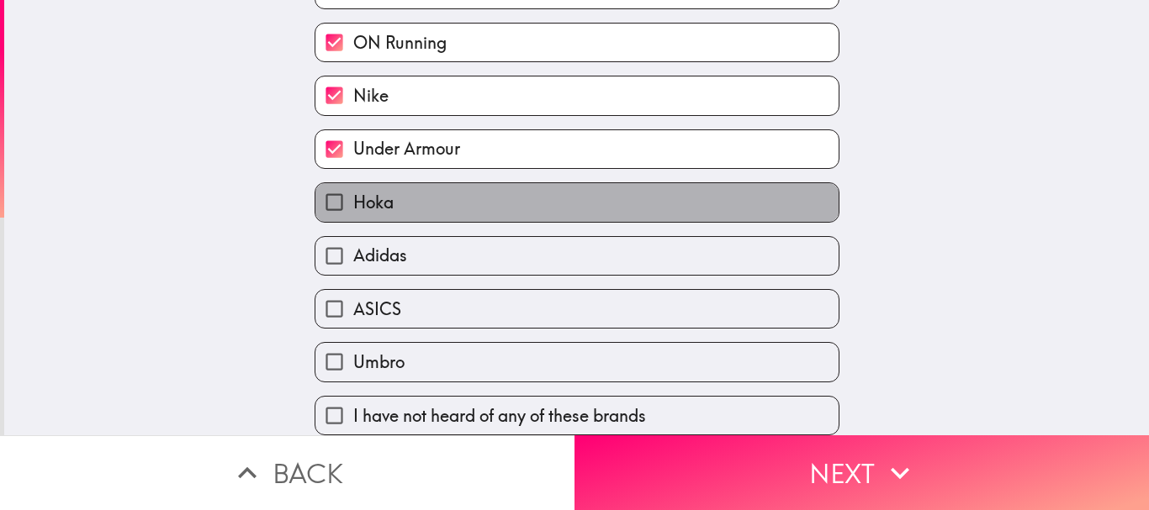
click at [406, 183] on label "Hoka" at bounding box center [576, 202] width 523 height 38
click at [353, 183] on input "Hoka" at bounding box center [334, 202] width 38 height 38
checkbox input "true"
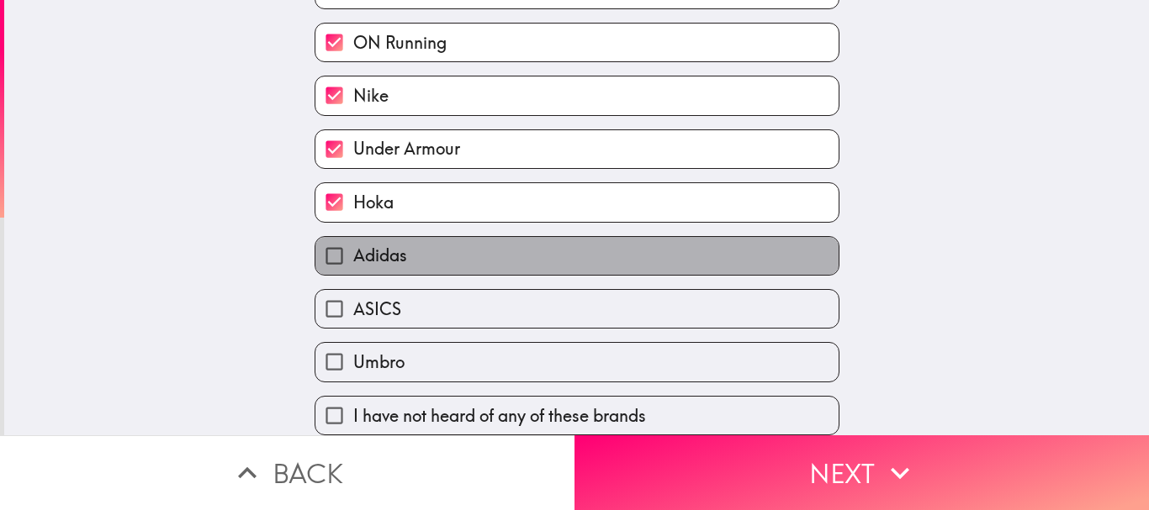
click at [387, 237] on label "Adidas" at bounding box center [576, 256] width 523 height 38
click at [353, 237] on input "Adidas" at bounding box center [334, 256] width 38 height 38
checkbox input "true"
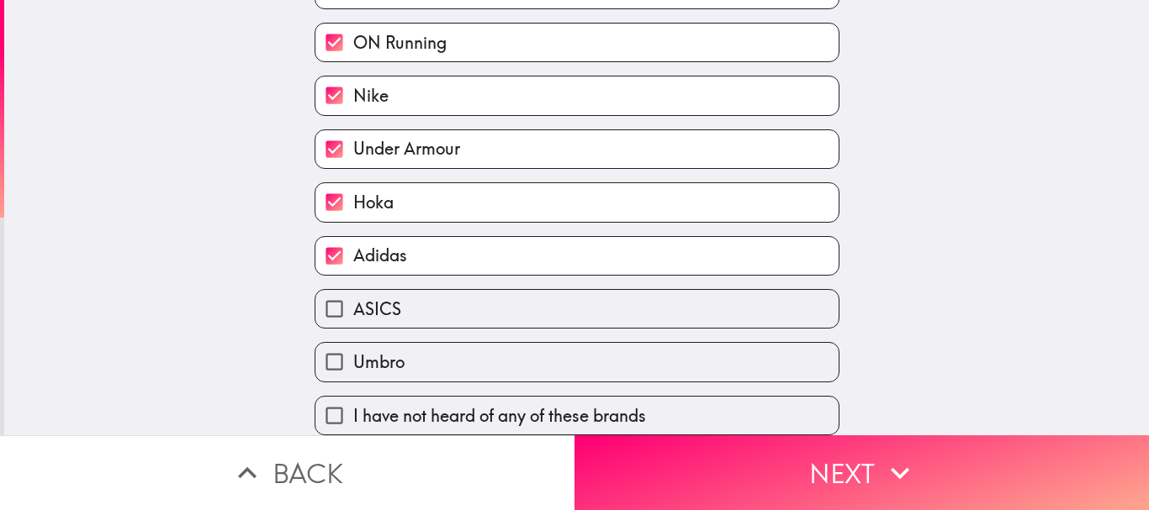
click at [421, 290] on label "ASICS" at bounding box center [576, 309] width 523 height 38
click at [353, 290] on input "ASICS" at bounding box center [334, 309] width 38 height 38
checkbox input "true"
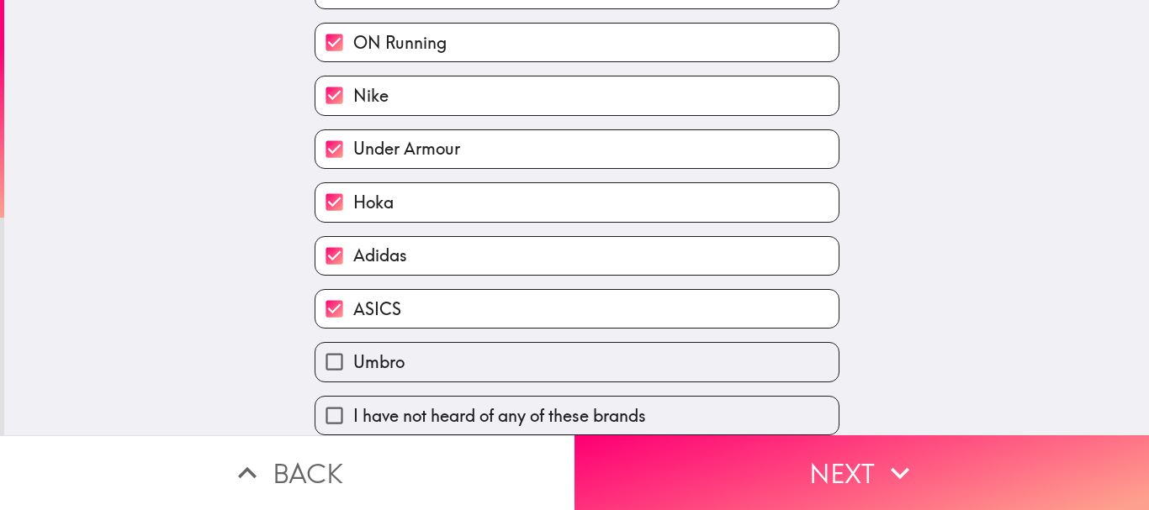
click at [463, 343] on label "Umbro" at bounding box center [576, 362] width 523 height 38
click at [353, 343] on input "Umbro" at bounding box center [334, 362] width 38 height 38
checkbox input "true"
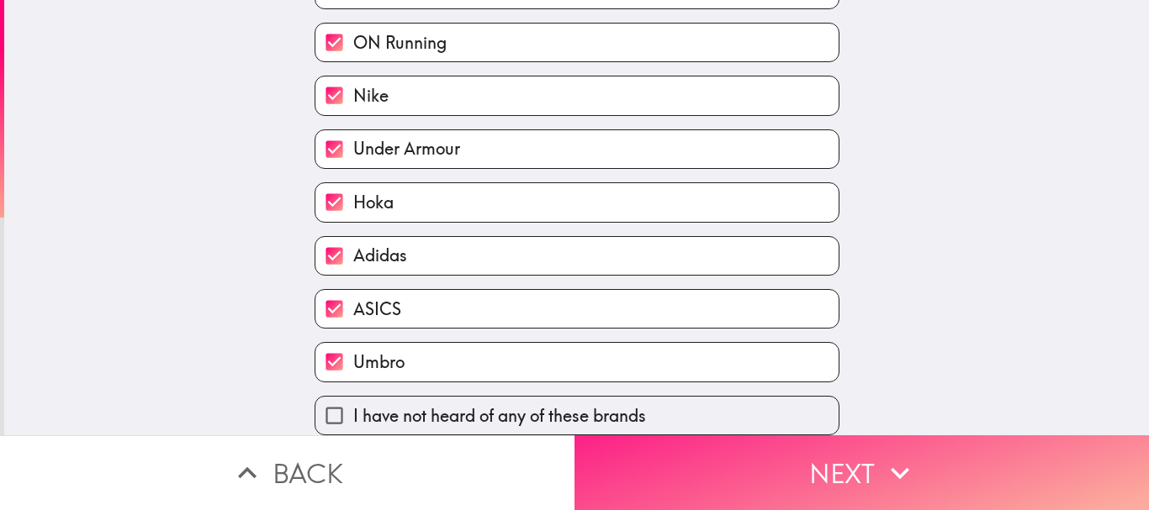
click at [726, 463] on button "Next" at bounding box center [861, 473] width 574 height 75
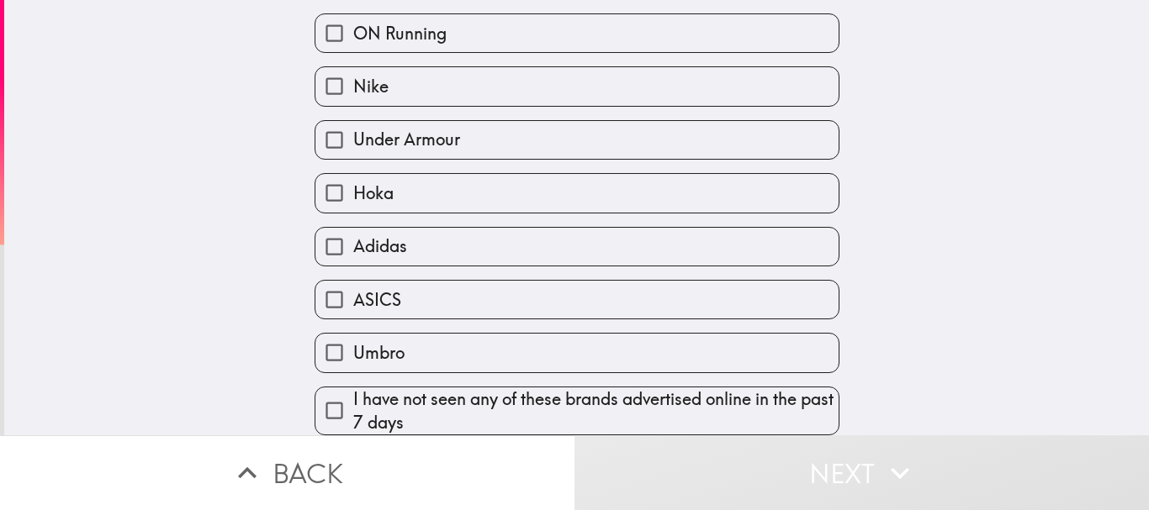
scroll to position [121, 0]
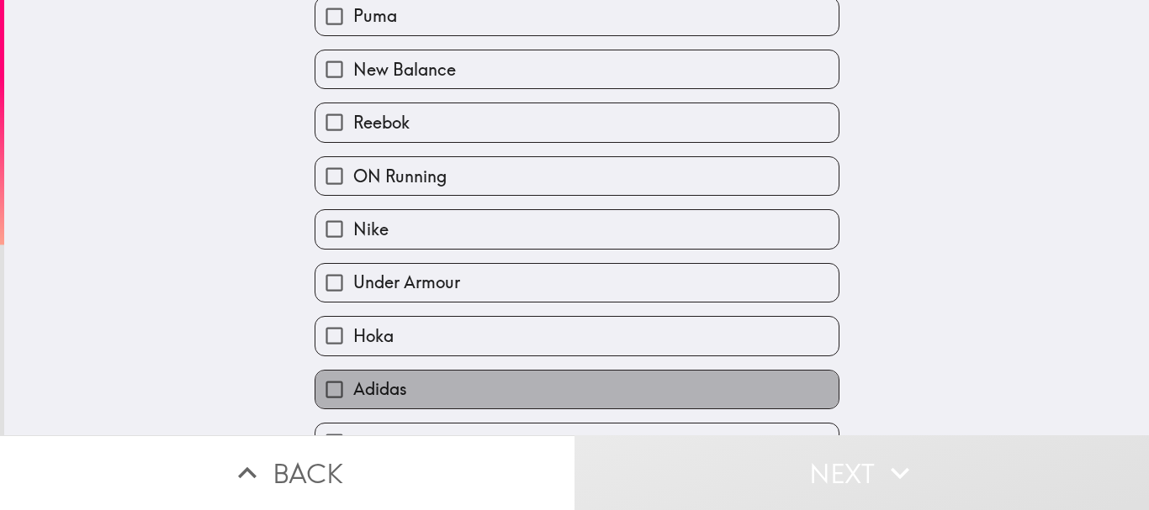
click at [632, 382] on label "Adidas" at bounding box center [576, 390] width 523 height 38
click at [353, 382] on input "Adidas" at bounding box center [334, 390] width 38 height 38
checkbox input "true"
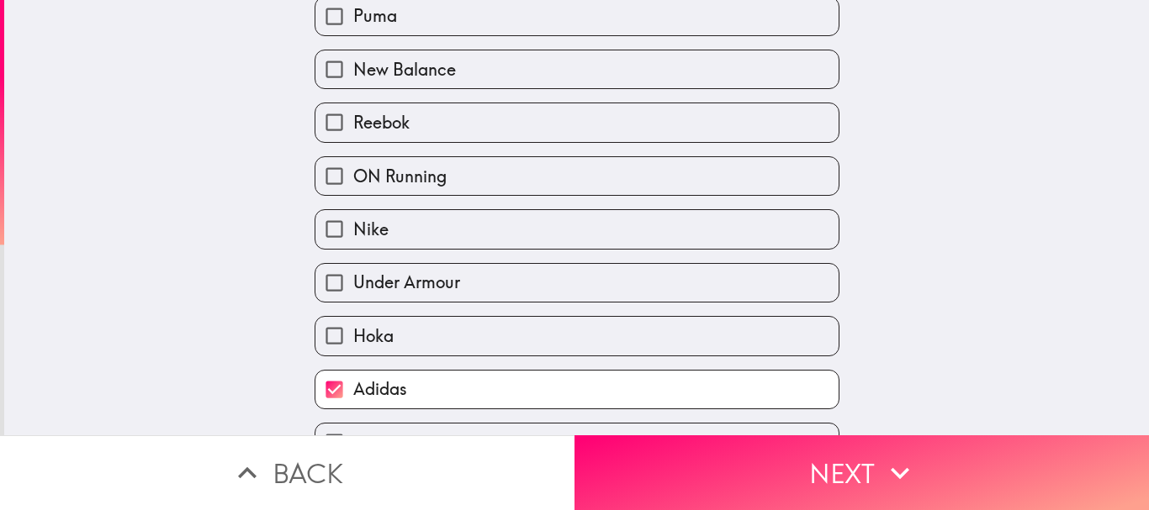
click at [567, 348] on label "Hoka" at bounding box center [576, 336] width 523 height 38
click at [353, 348] on input "Hoka" at bounding box center [334, 336] width 38 height 38
checkbox input "true"
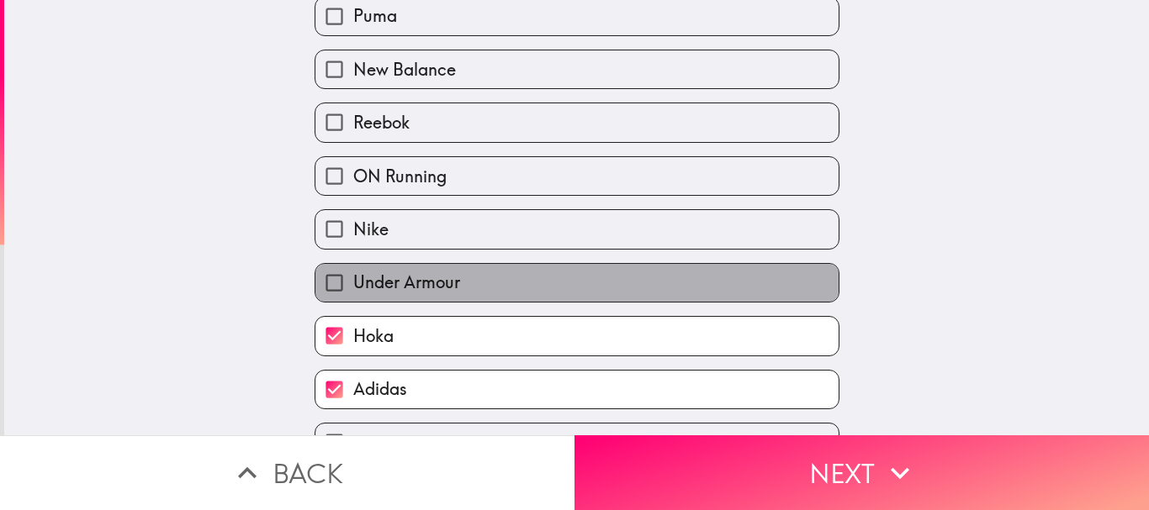
click at [502, 288] on label "Under Armour" at bounding box center [576, 283] width 523 height 38
click at [353, 288] on input "Under Armour" at bounding box center [334, 283] width 38 height 38
checkbox input "true"
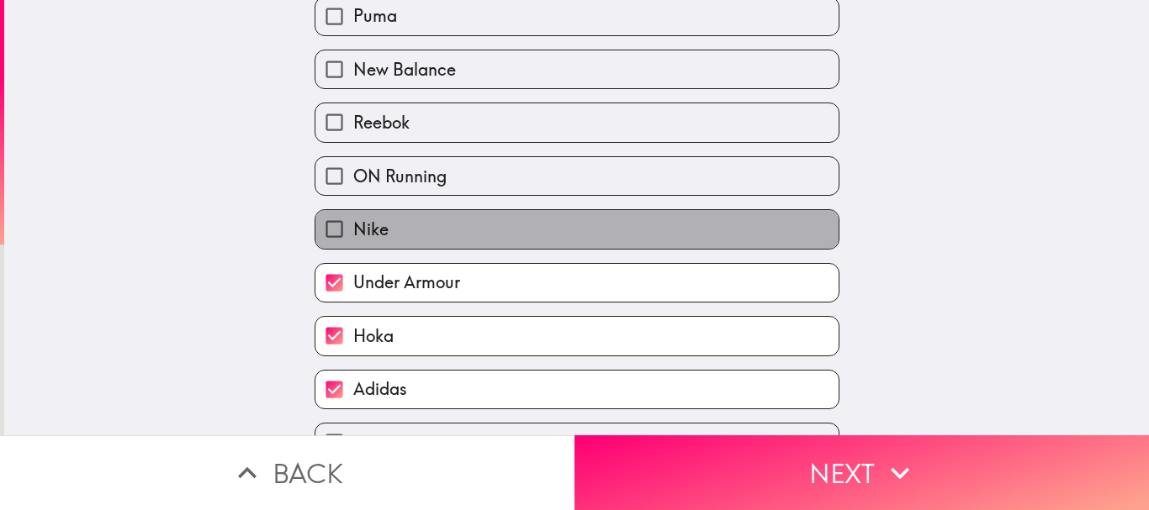
click at [449, 242] on label "Nike" at bounding box center [576, 229] width 523 height 38
click at [353, 242] on input "Nike" at bounding box center [334, 229] width 38 height 38
checkbox input "true"
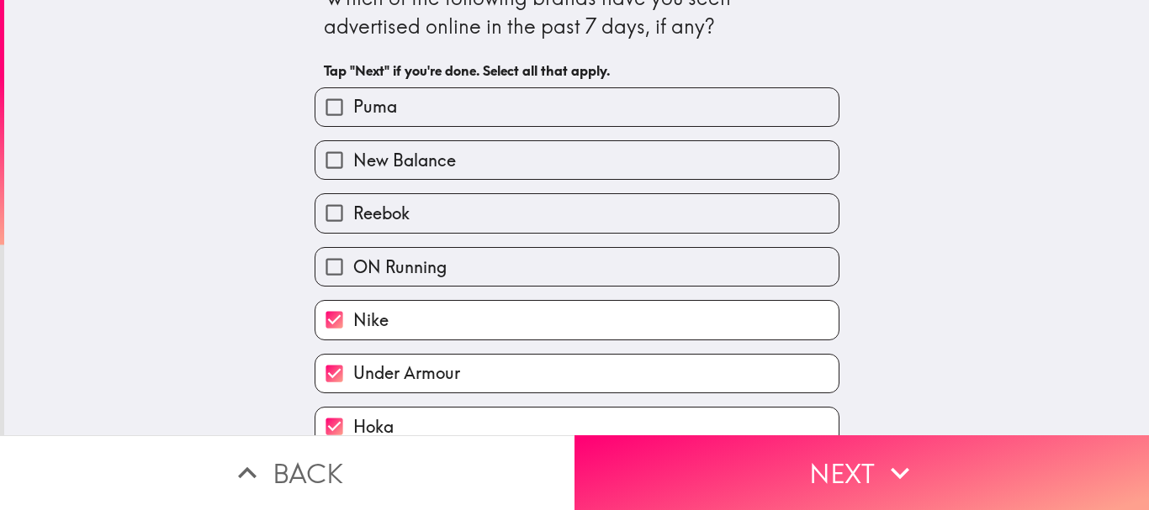
scroll to position [0, 0]
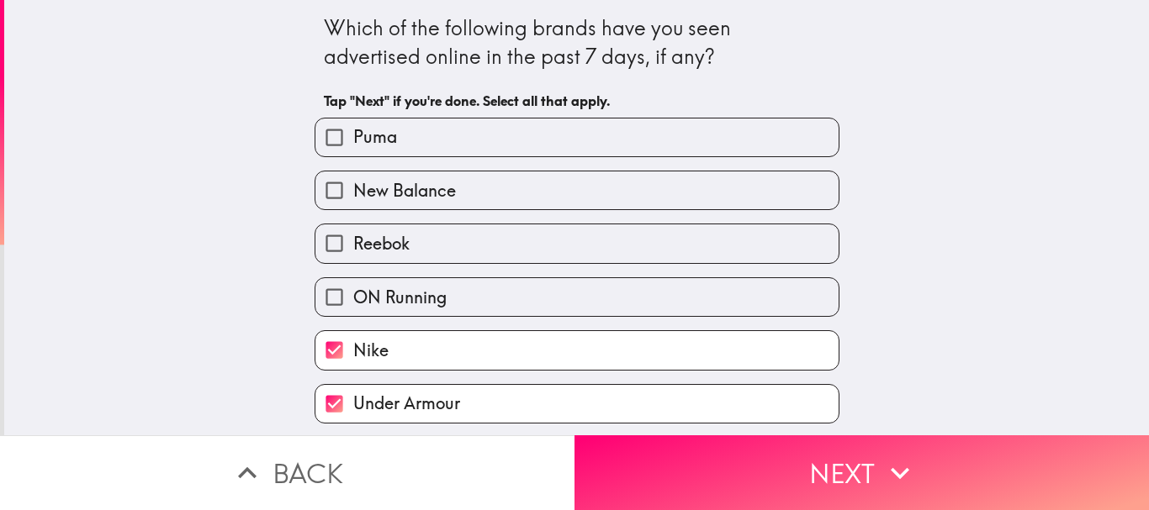
click at [449, 242] on label "Reebok" at bounding box center [576, 244] width 523 height 38
click at [353, 242] on input "Reebok" at bounding box center [334, 244] width 38 height 38
checkbox input "true"
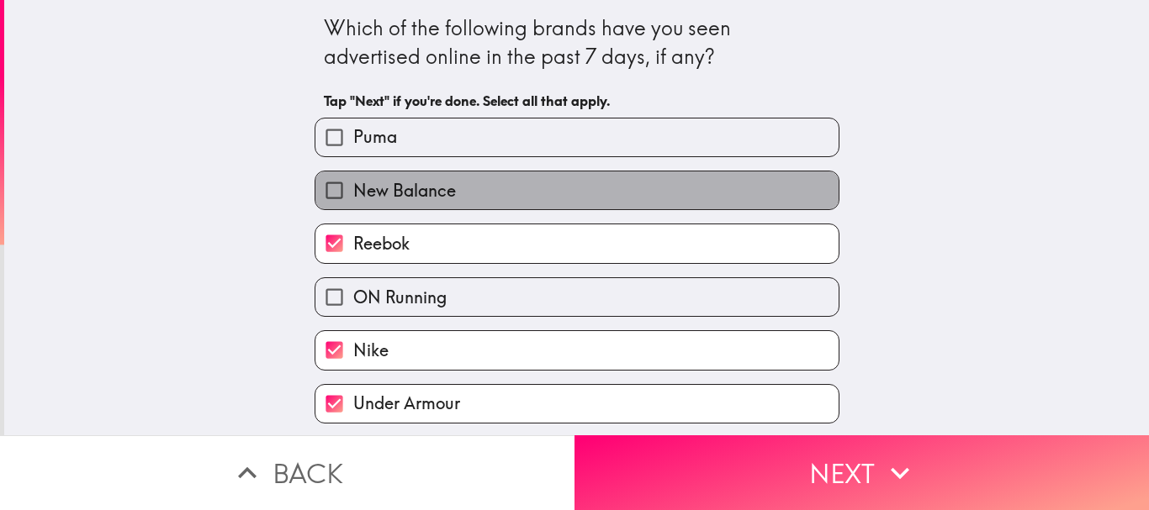
click at [417, 179] on span "New Balance" at bounding box center [404, 191] width 103 height 24
click at [353, 178] on input "New Balance" at bounding box center [334, 191] width 38 height 38
checkbox input "true"
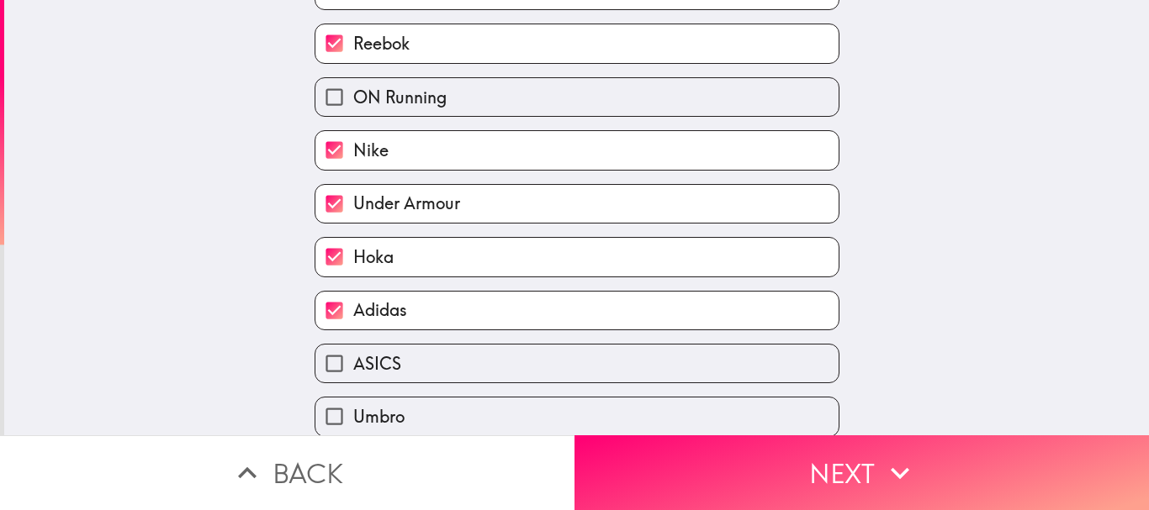
scroll to position [202, 0]
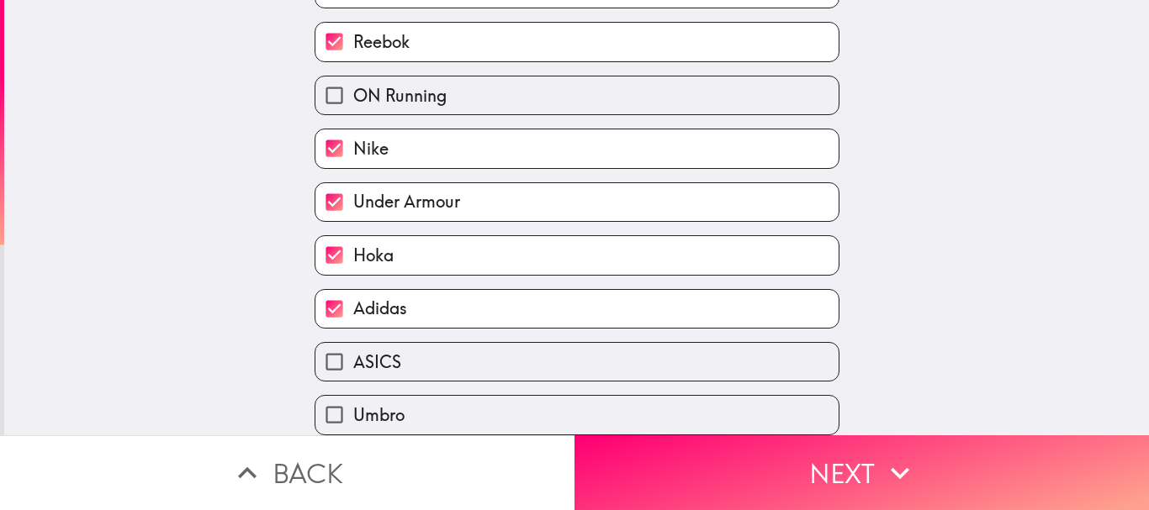
click at [568, 250] on label "Hoka" at bounding box center [576, 255] width 523 height 38
click at [353, 250] on input "Hoka" at bounding box center [334, 255] width 38 height 38
checkbox input "false"
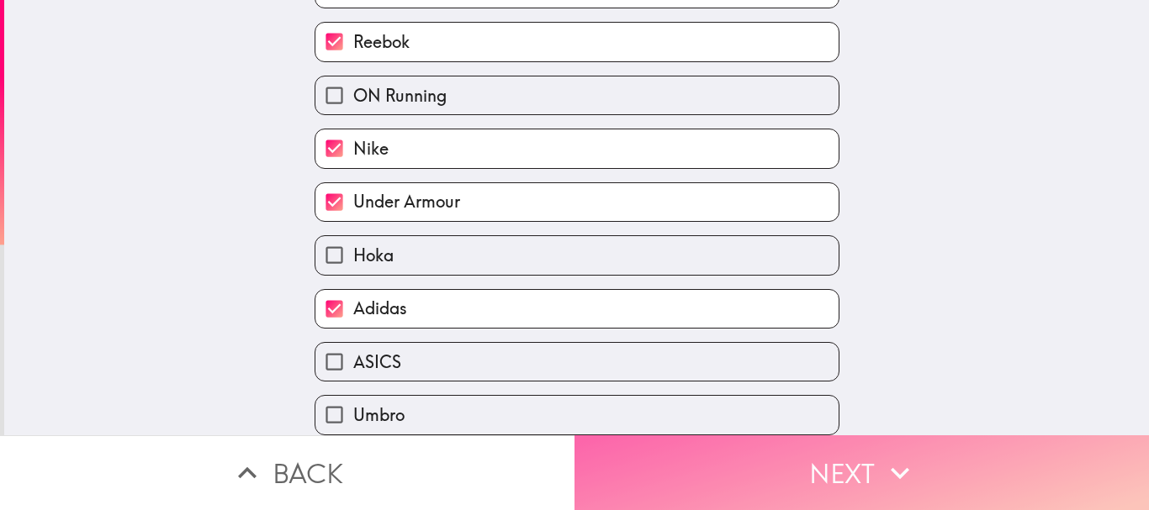
click at [769, 441] on button "Next" at bounding box center [861, 473] width 574 height 75
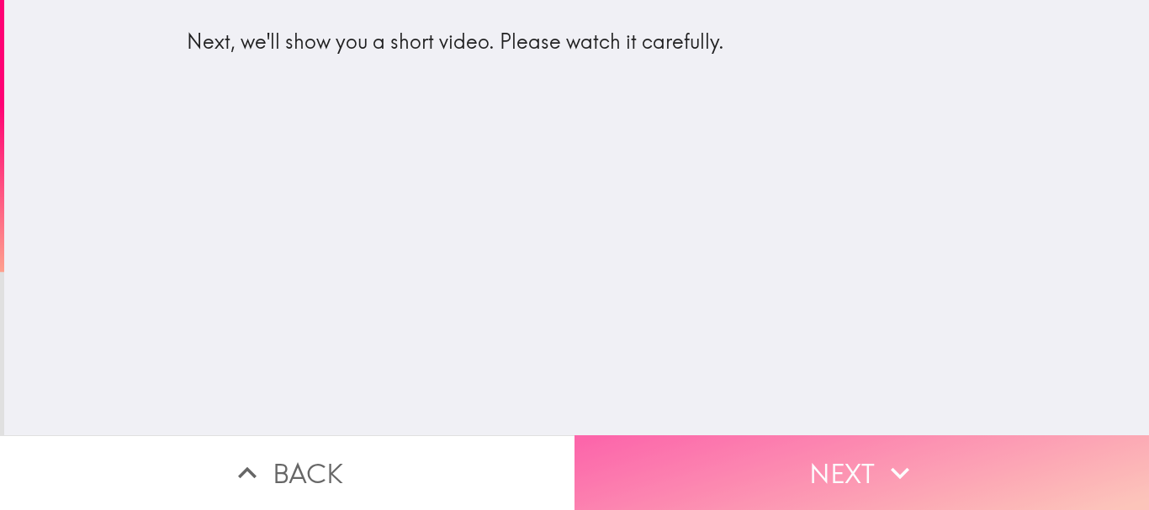
click at [800, 439] on button "Next" at bounding box center [861, 473] width 574 height 75
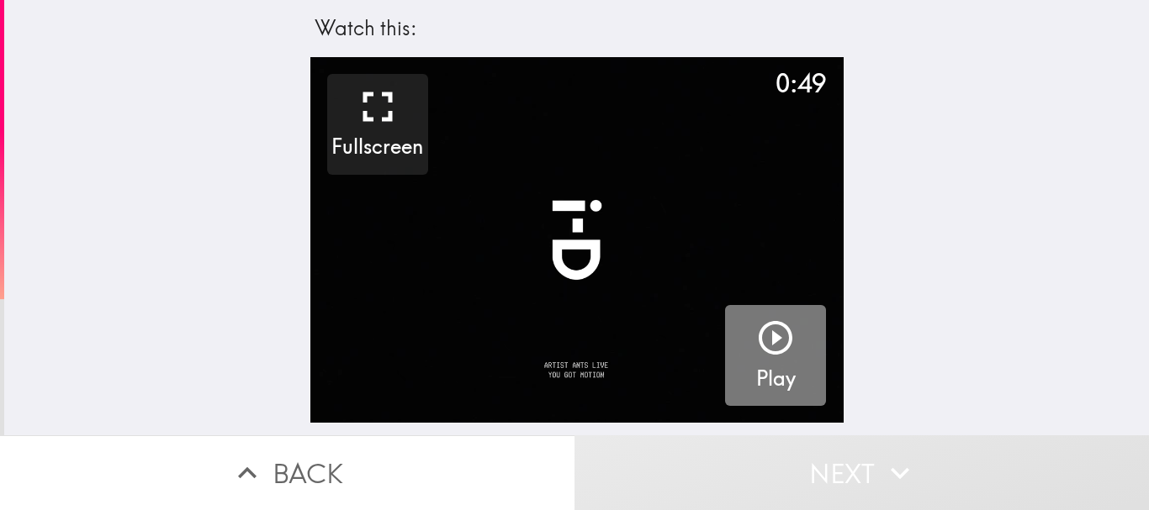
click at [755, 340] on icon "button" at bounding box center [775, 338] width 40 height 40
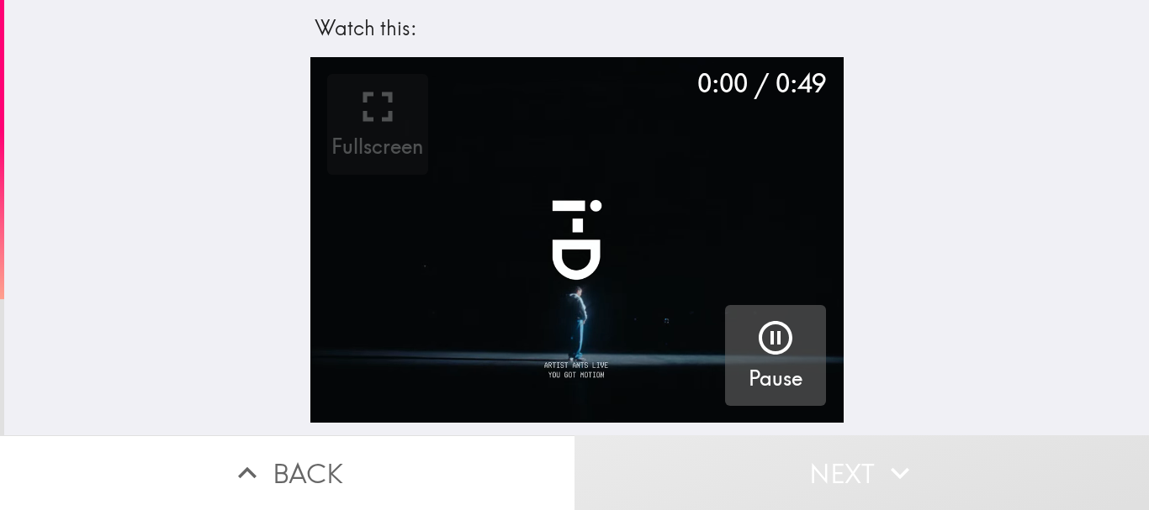
click at [755, 340] on icon "button" at bounding box center [775, 338] width 40 height 40
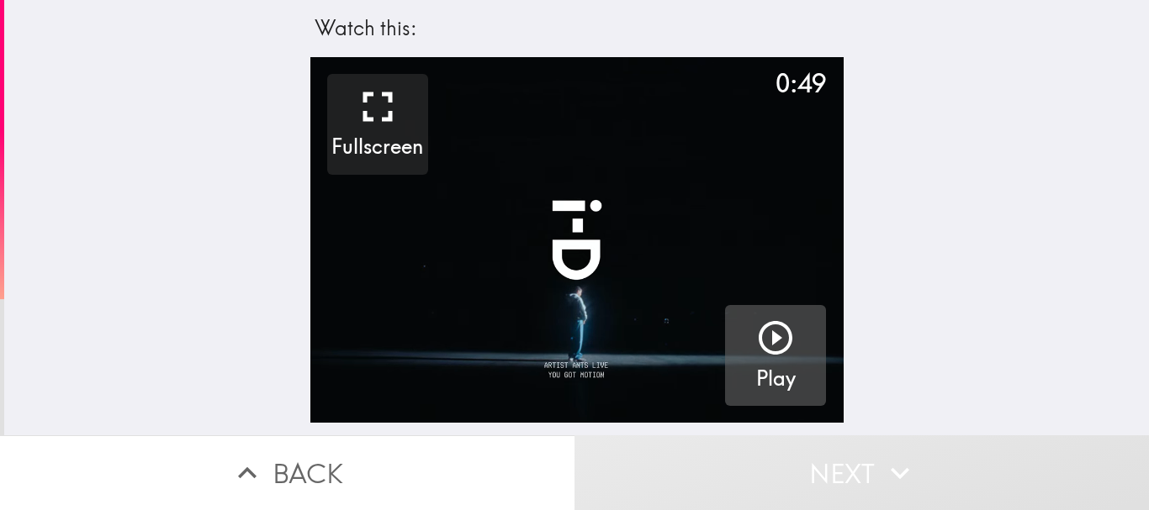
click at [755, 340] on icon "button" at bounding box center [775, 338] width 40 height 40
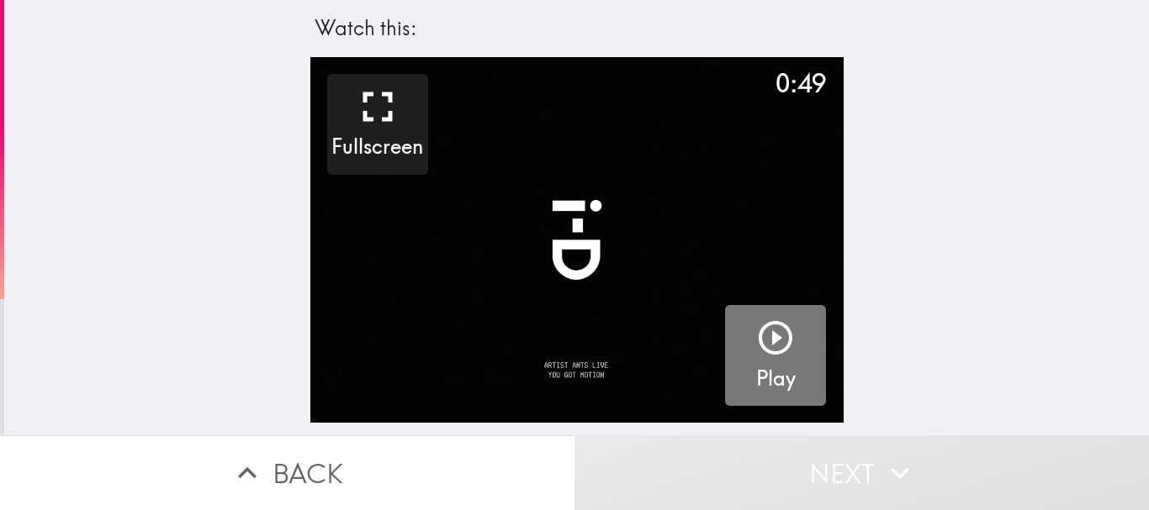
click at [768, 373] on h5 "Play" at bounding box center [776, 379] width 40 height 29
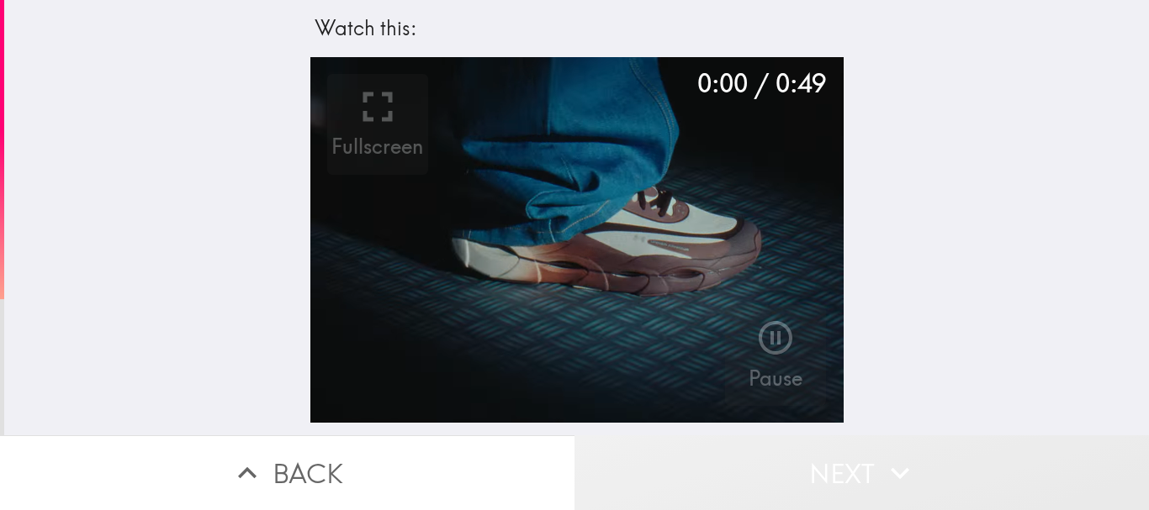
click at [818, 475] on button "Next" at bounding box center [861, 473] width 574 height 75
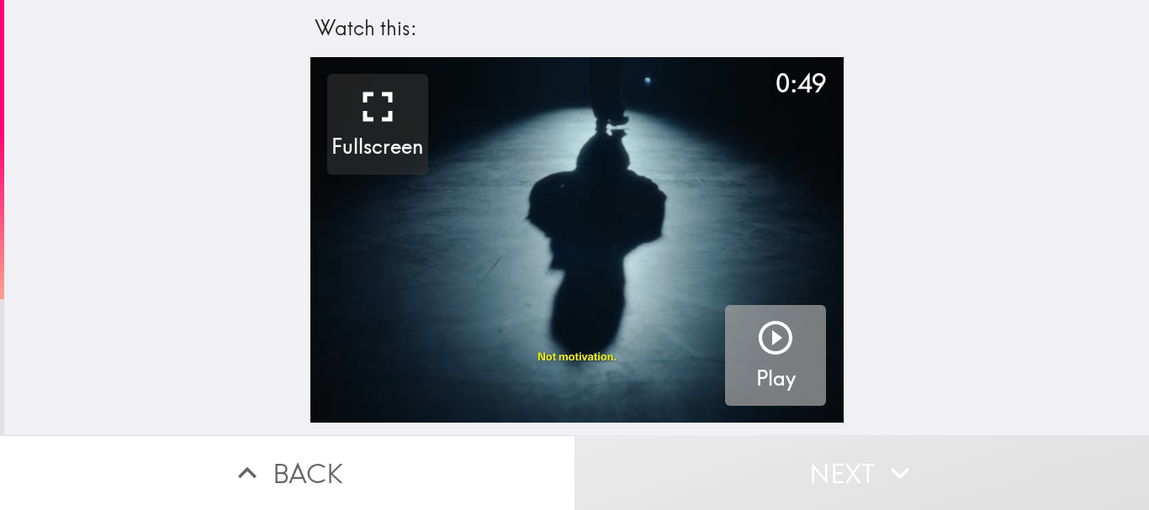
click at [770, 331] on icon "button" at bounding box center [775, 338] width 40 height 40
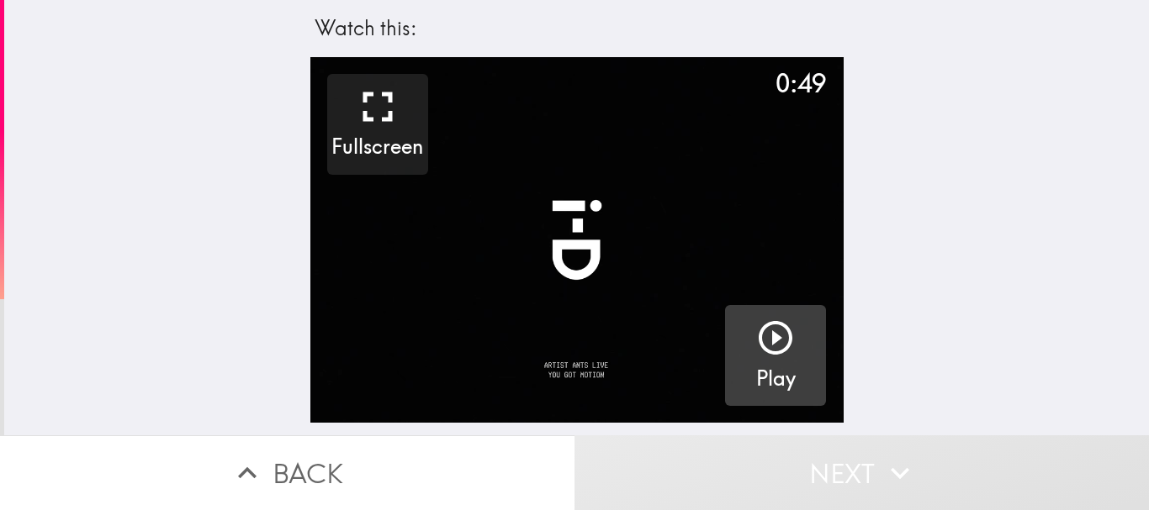
click at [755, 345] on icon "button" at bounding box center [775, 338] width 40 height 40
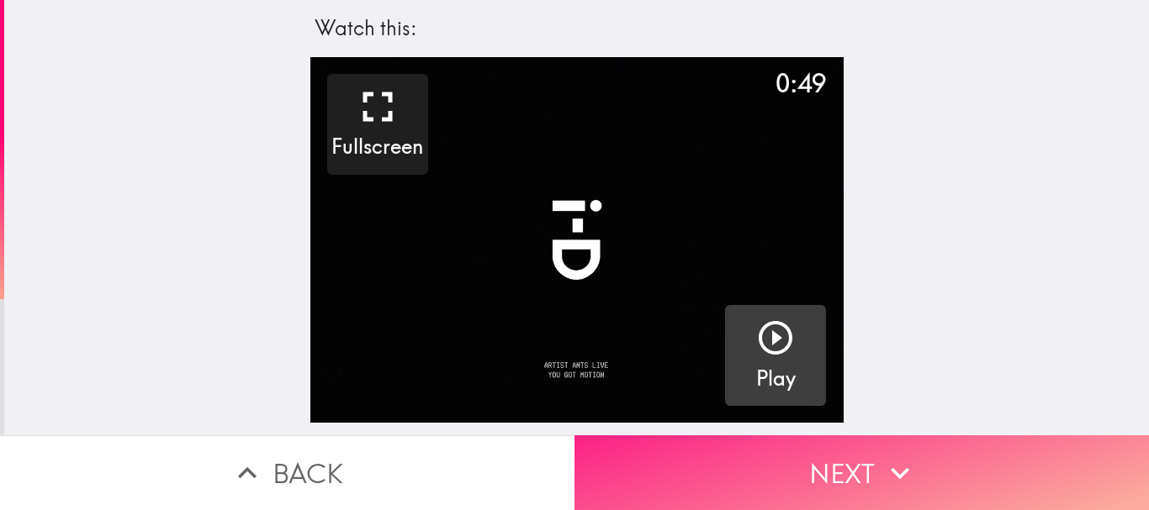
click at [662, 454] on button "Next" at bounding box center [861, 473] width 574 height 75
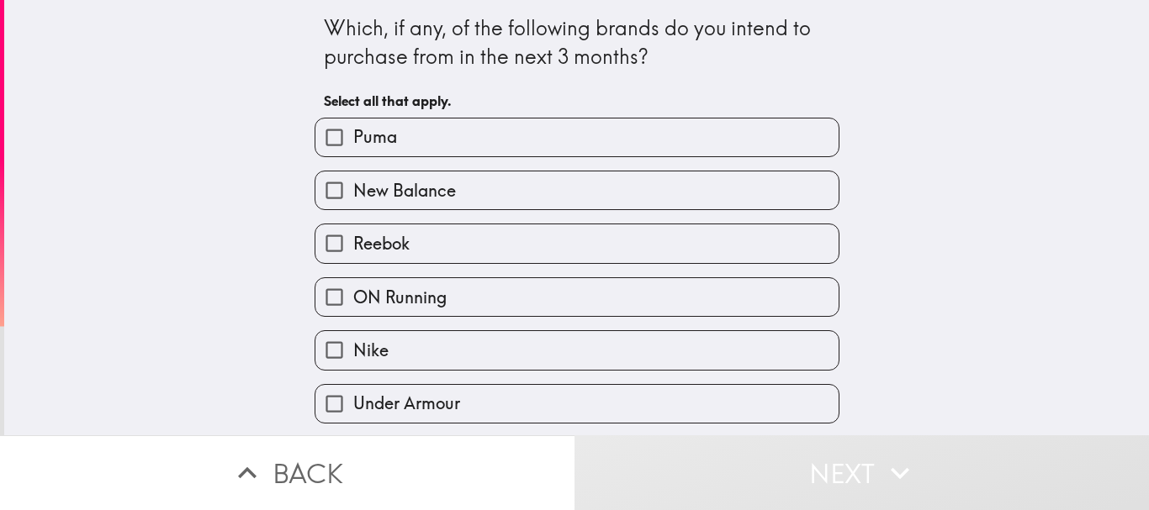
click at [506, 394] on label "Under Armour" at bounding box center [576, 404] width 523 height 38
click at [353, 394] on input "Under Armour" at bounding box center [334, 404] width 38 height 38
checkbox input "true"
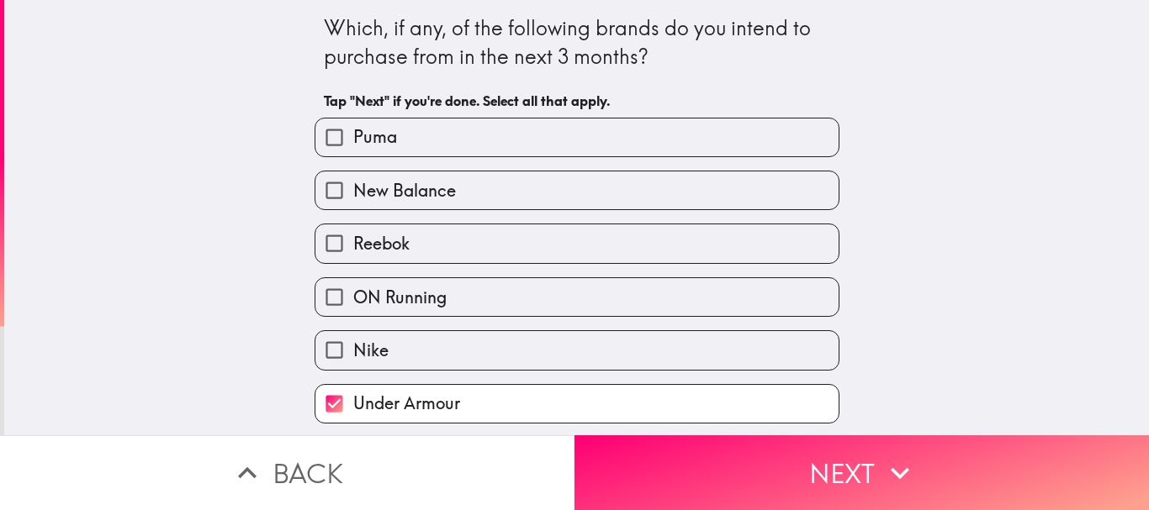
click at [618, 161] on div "New Balance" at bounding box center [570, 183] width 538 height 53
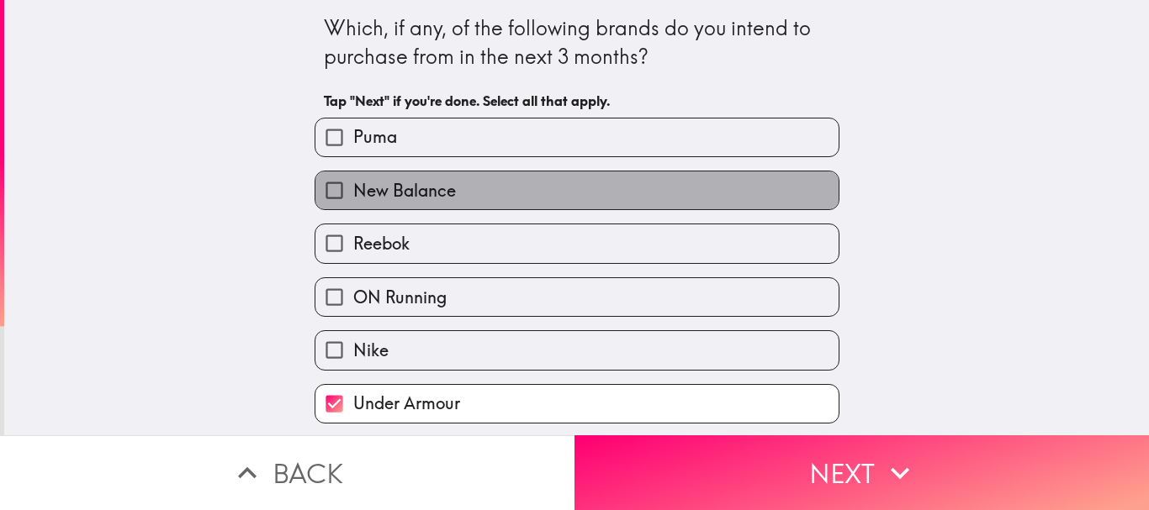
click at [571, 188] on label "New Balance" at bounding box center [576, 191] width 523 height 38
click at [353, 188] on input "New Balance" at bounding box center [334, 191] width 38 height 38
checkbox input "true"
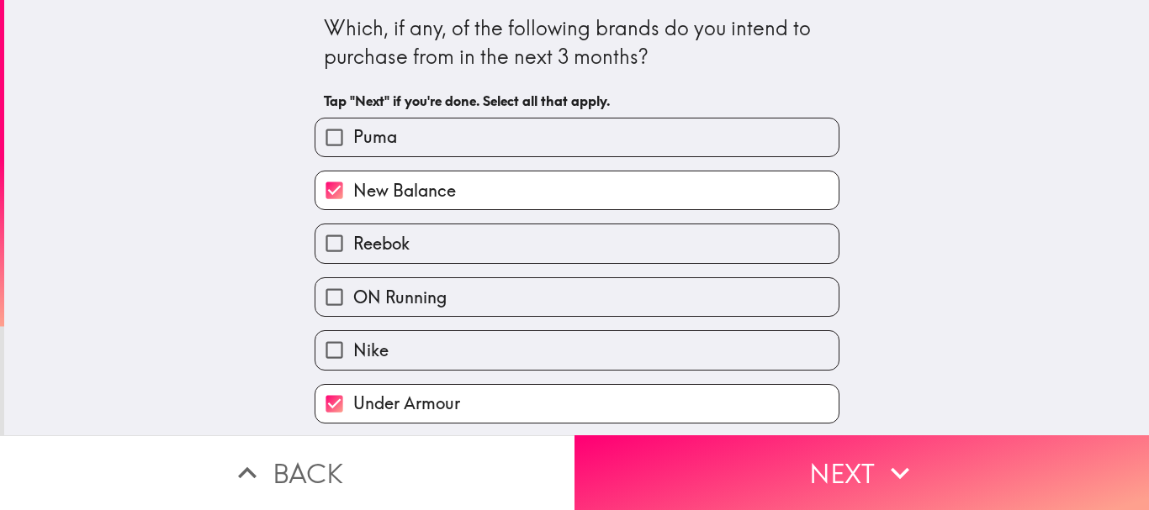
click at [814, 295] on label "ON Running" at bounding box center [576, 297] width 523 height 38
click at [353, 295] on input "ON Running" at bounding box center [334, 297] width 38 height 38
checkbox input "true"
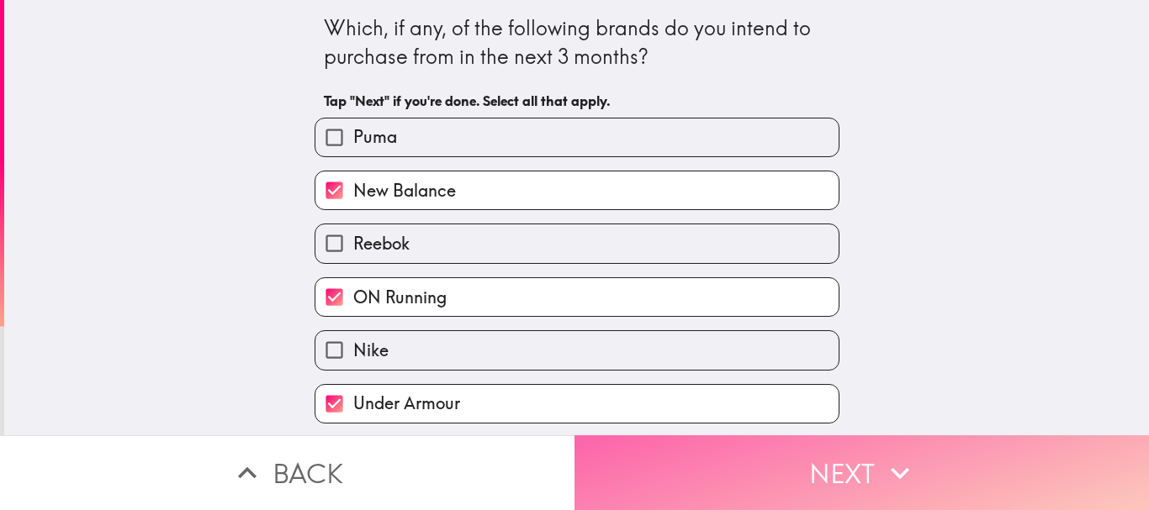
click at [936, 472] on button "Next" at bounding box center [861, 473] width 574 height 75
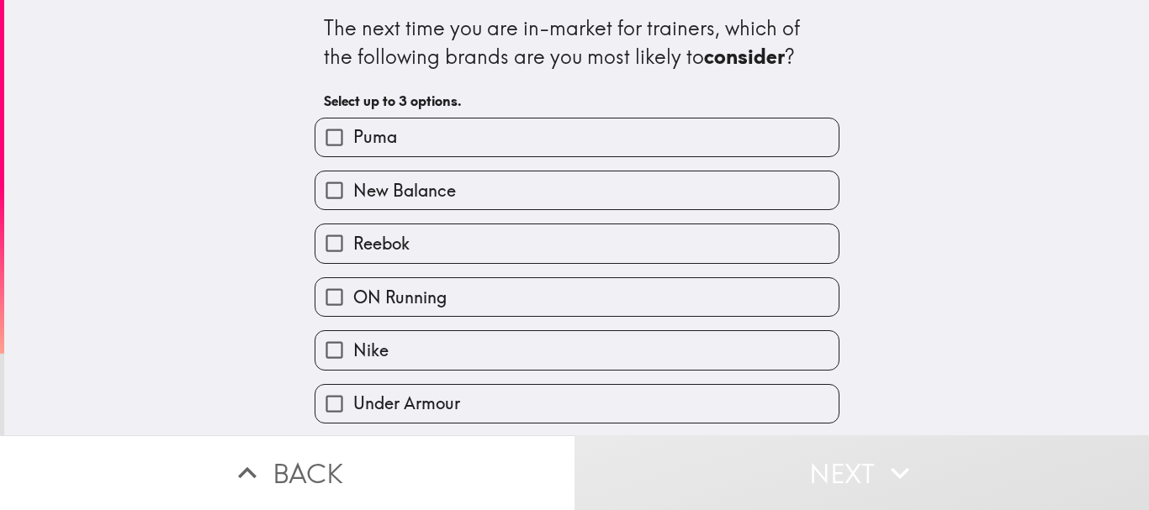
click at [588, 293] on label "ON Running" at bounding box center [576, 297] width 523 height 38
click at [353, 293] on input "ON Running" at bounding box center [334, 297] width 38 height 38
checkbox input "true"
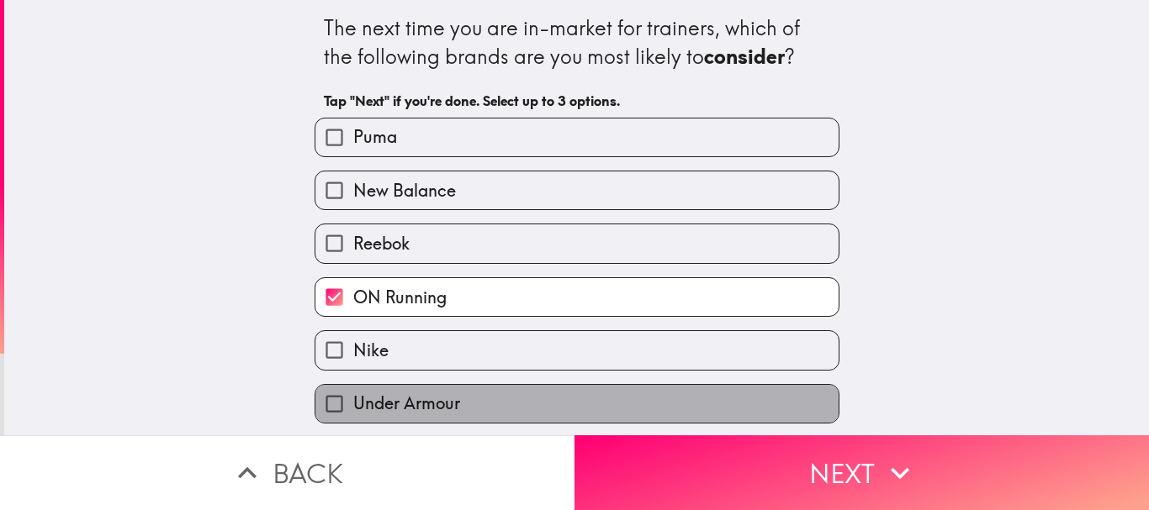
click at [681, 400] on label "Under Armour" at bounding box center [576, 404] width 523 height 38
click at [353, 400] on input "Under Armour" at bounding box center [334, 404] width 38 height 38
checkbox input "true"
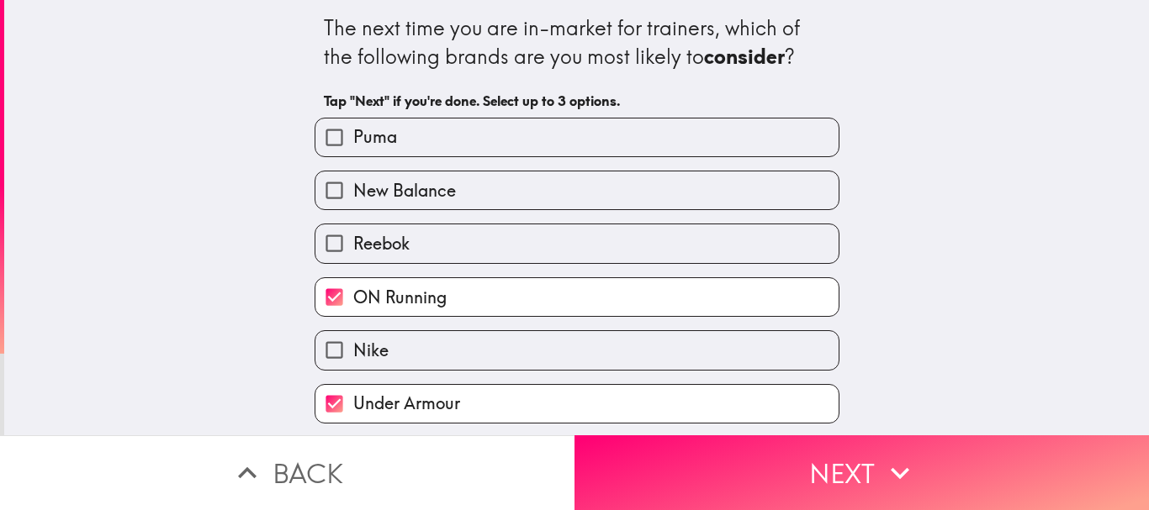
click at [669, 235] on label "Reebok" at bounding box center [576, 244] width 523 height 38
click at [353, 235] on input "Reebok" at bounding box center [334, 244] width 38 height 38
checkbox input "true"
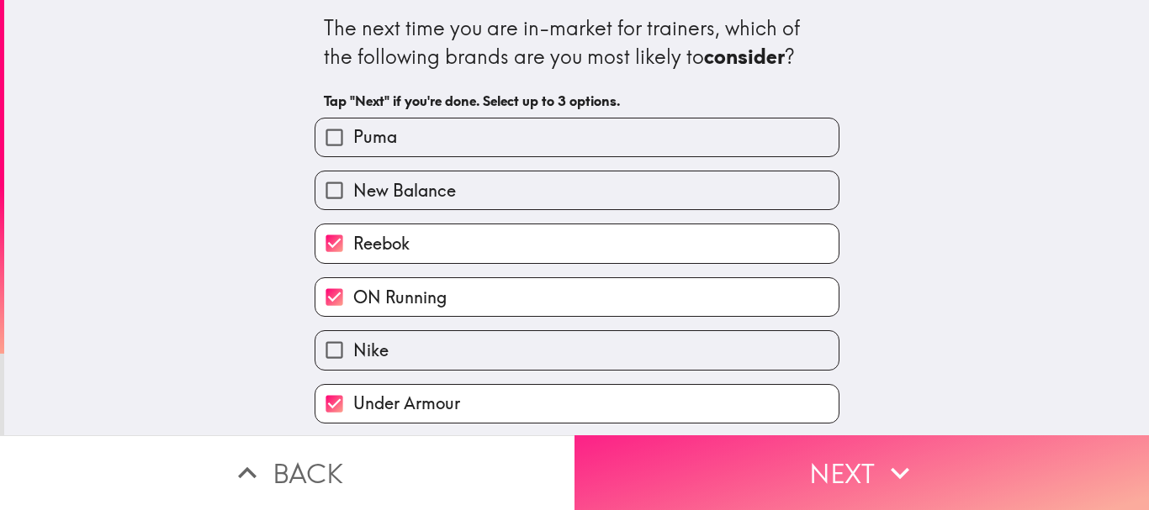
click at [881, 455] on icon "button" at bounding box center [899, 473] width 37 height 37
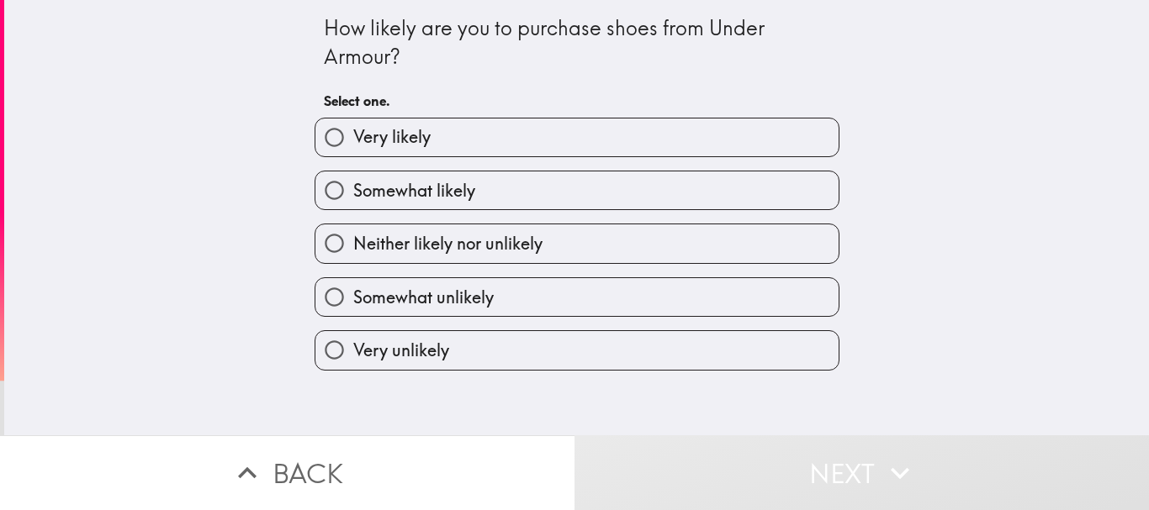
click at [572, 149] on label "Very likely" at bounding box center [576, 138] width 523 height 38
click at [353, 149] on input "Very likely" at bounding box center [334, 138] width 38 height 38
radio input "true"
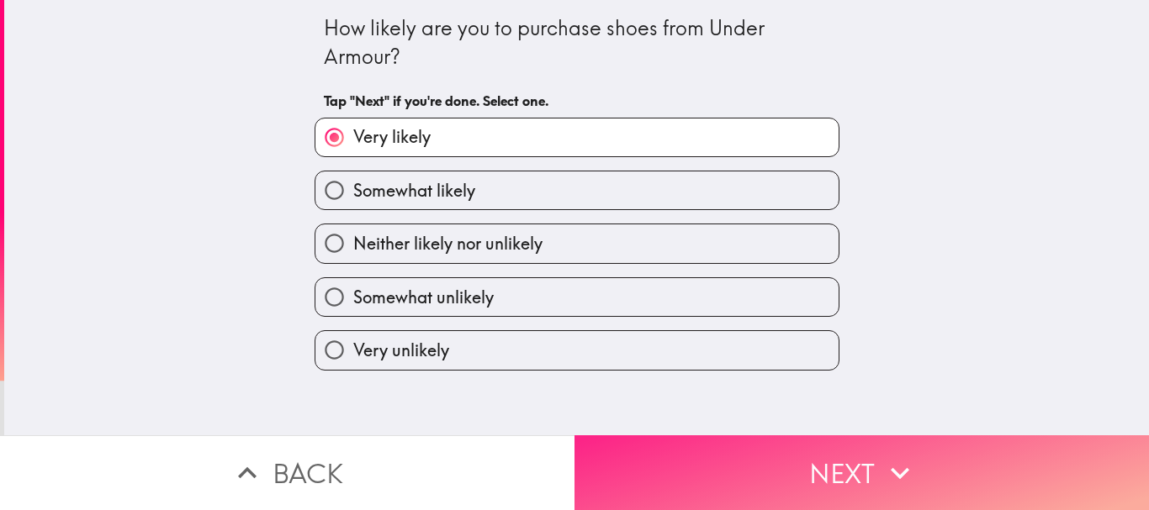
click at [806, 452] on button "Next" at bounding box center [861, 473] width 574 height 75
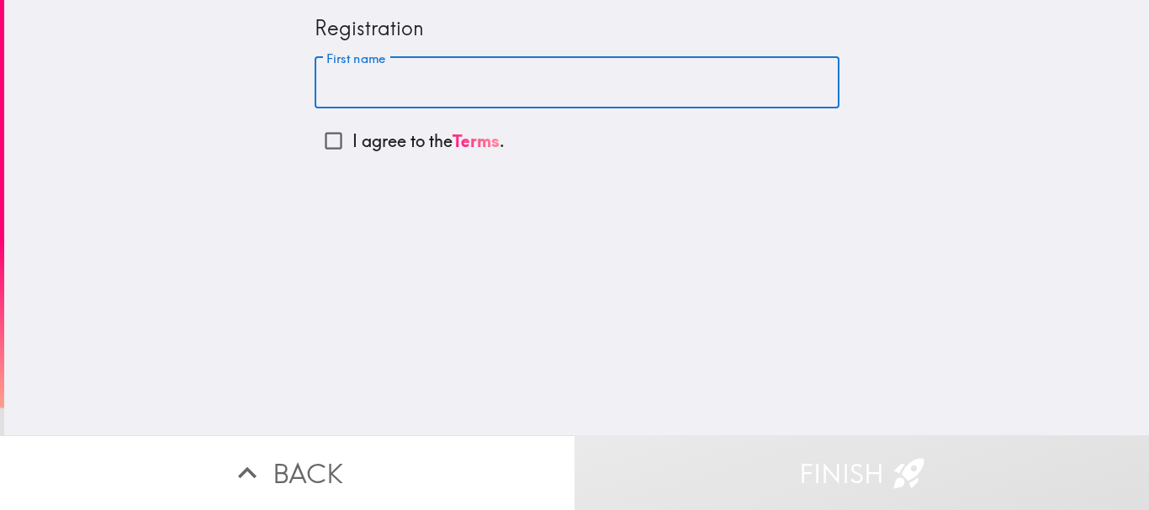
click at [611, 101] on input "First name" at bounding box center [577, 83] width 525 height 52
type input "Cook"
click at [328, 151] on input "I agree to the Terms ." at bounding box center [334, 141] width 38 height 38
checkbox input "true"
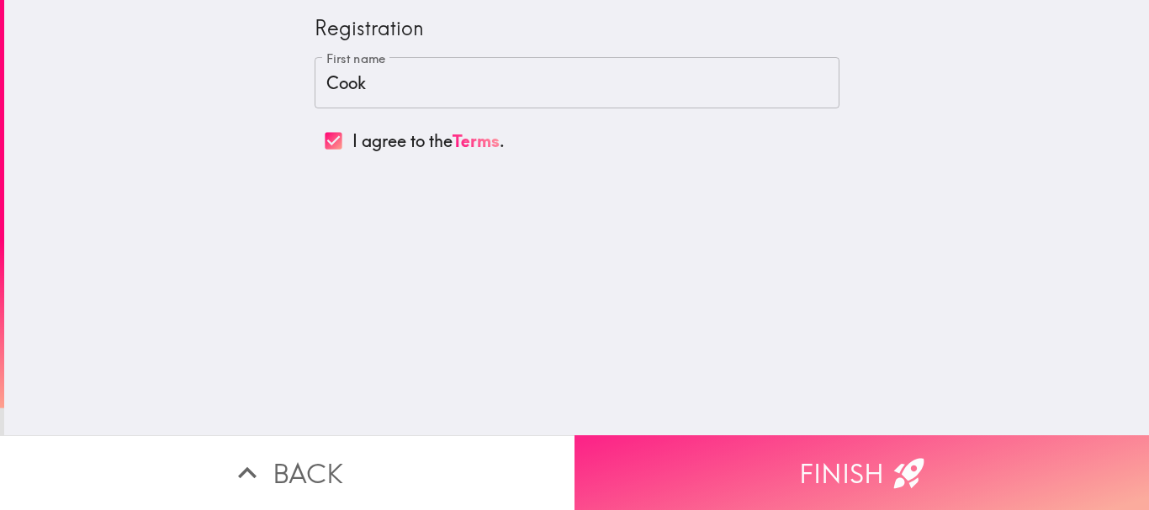
click at [779, 436] on button "Finish" at bounding box center [861, 473] width 574 height 75
